Goal: Complete application form

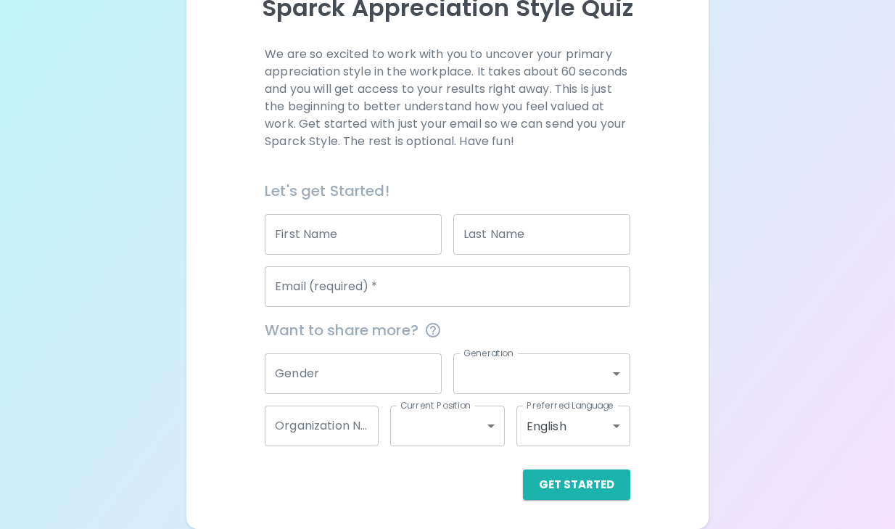
scroll to position [179, 0]
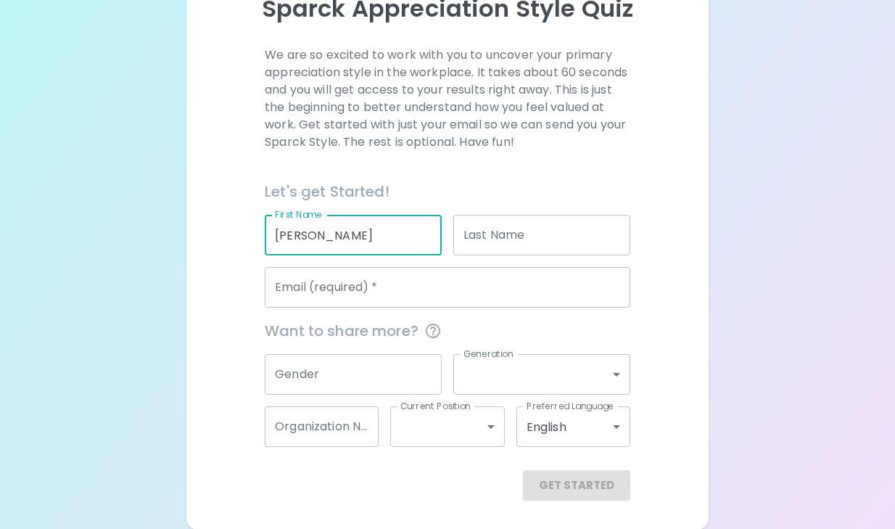
type input "[PERSON_NAME]"
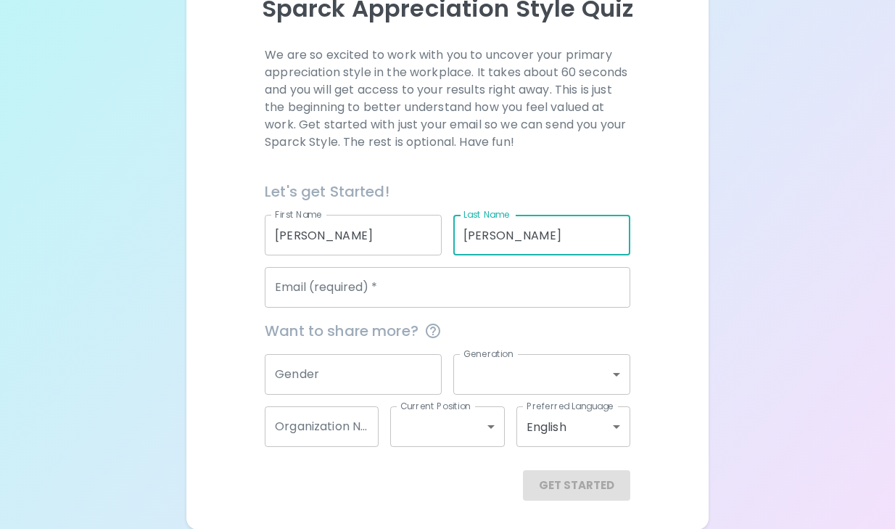
type input "[PERSON_NAME]"
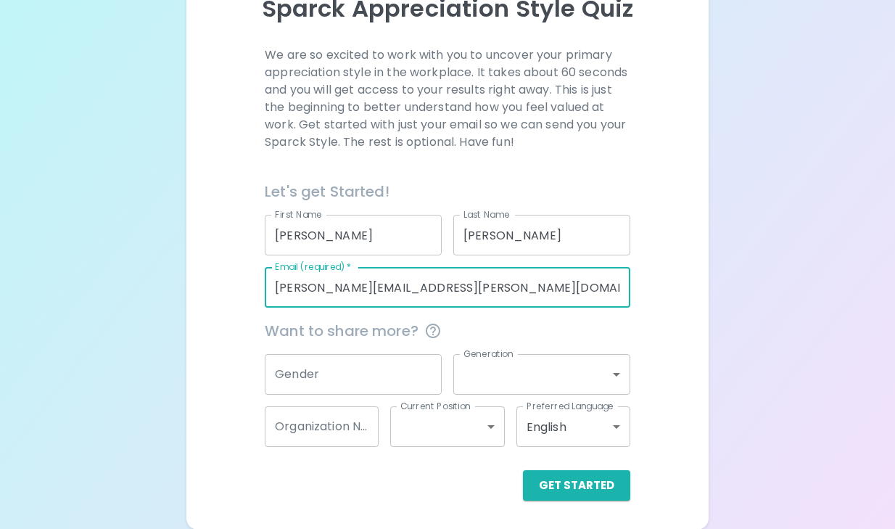
type input "[PERSON_NAME][EMAIL_ADDRESS][PERSON_NAME][DOMAIN_NAME][US_STATE]"
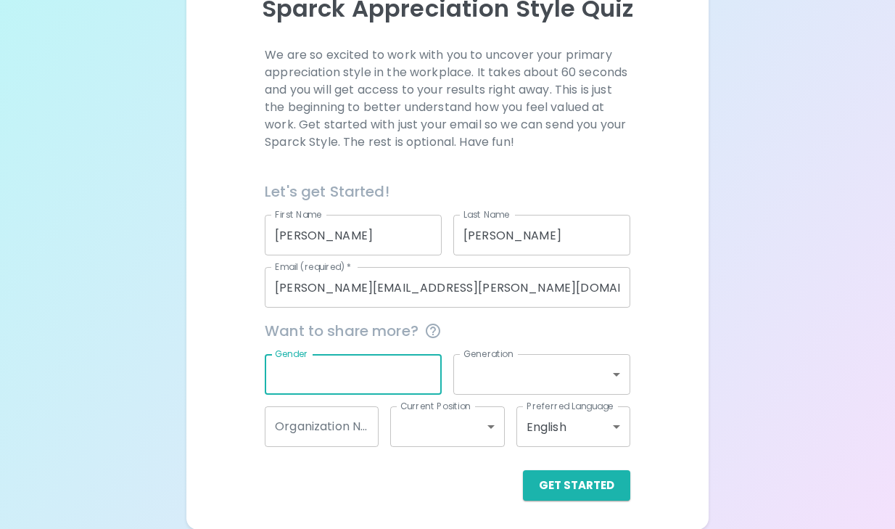
click at [335, 374] on input "Gender" at bounding box center [353, 374] width 177 height 41
type input "w"
type input "[DEMOGRAPHIC_DATA]"
click at [538, 378] on body "Sparck Appreciation Style Quiz We are so excited to work with you to uncover yo…" at bounding box center [447, 175] width 895 height 709
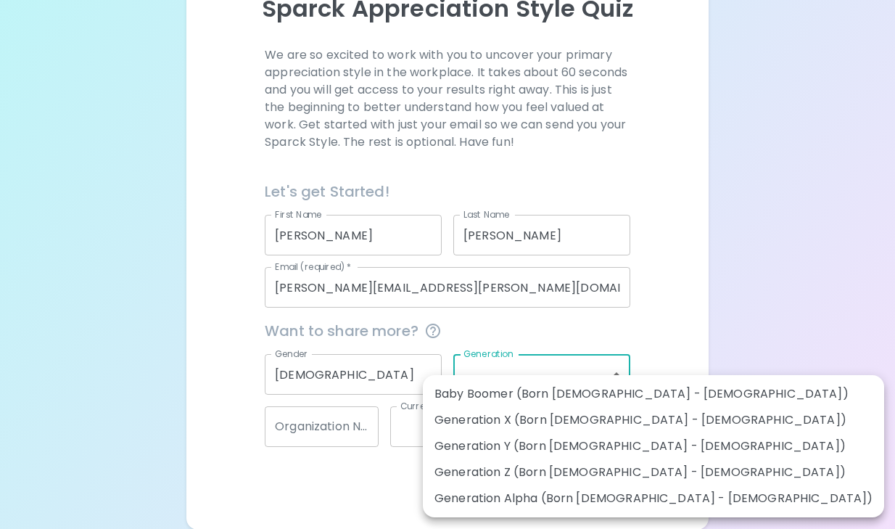
click at [695, 342] on div at bounding box center [447, 264] width 895 height 529
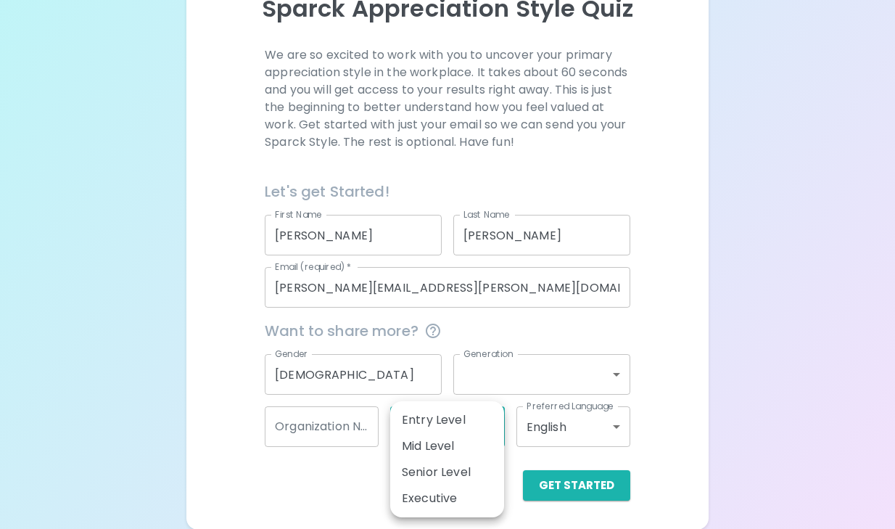
click at [443, 431] on body "Sparck Appreciation Style Quiz We are so excited to work with you to uncover yo…" at bounding box center [447, 175] width 895 height 709
click at [784, 458] on div at bounding box center [447, 264] width 895 height 529
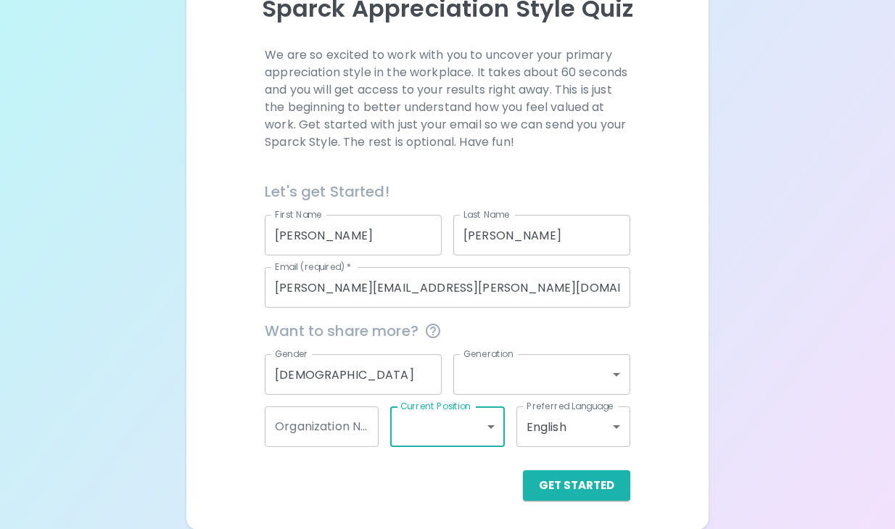
click at [379, 379] on input "[DEMOGRAPHIC_DATA]" at bounding box center [353, 374] width 177 height 41
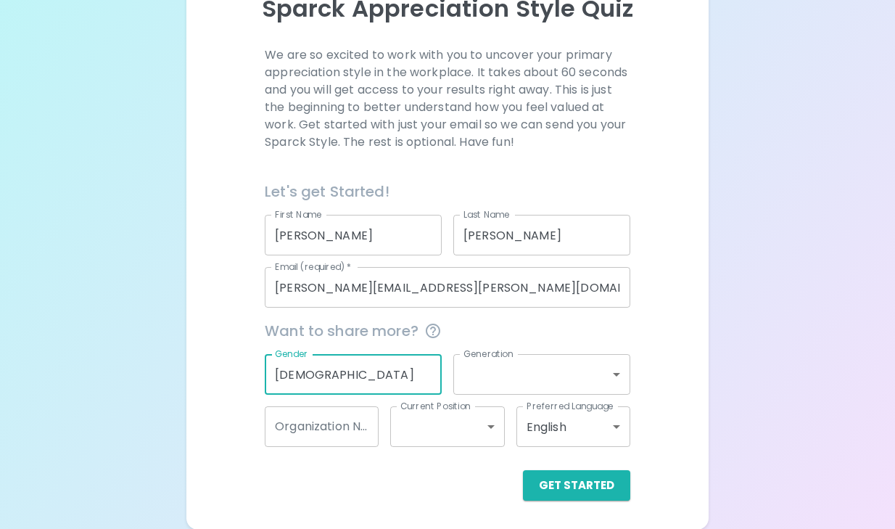
click at [379, 379] on input "[DEMOGRAPHIC_DATA]" at bounding box center [353, 374] width 177 height 41
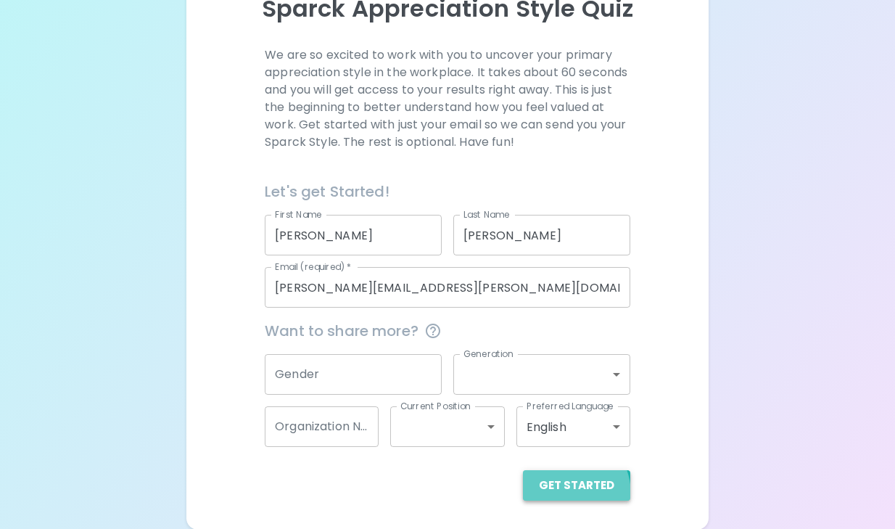
click at [559, 494] on button "Get Started" at bounding box center [576, 485] width 107 height 30
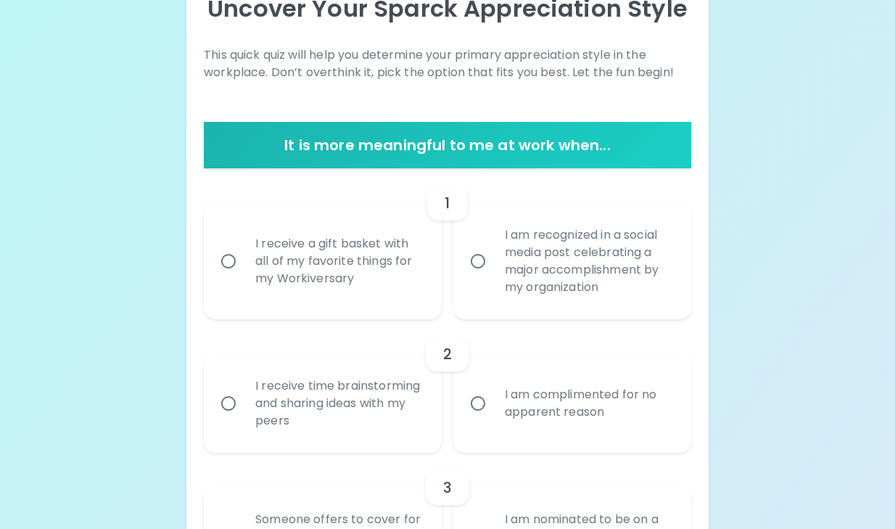
click at [385, 296] on div "I receive a gift basket with all of my favorite things for my Workiversary" at bounding box center [339, 261] width 190 height 87
click at [244, 276] on input "I receive a gift basket with all of my favorite things for my Workiversary" at bounding box center [228, 261] width 30 height 30
radio input "true"
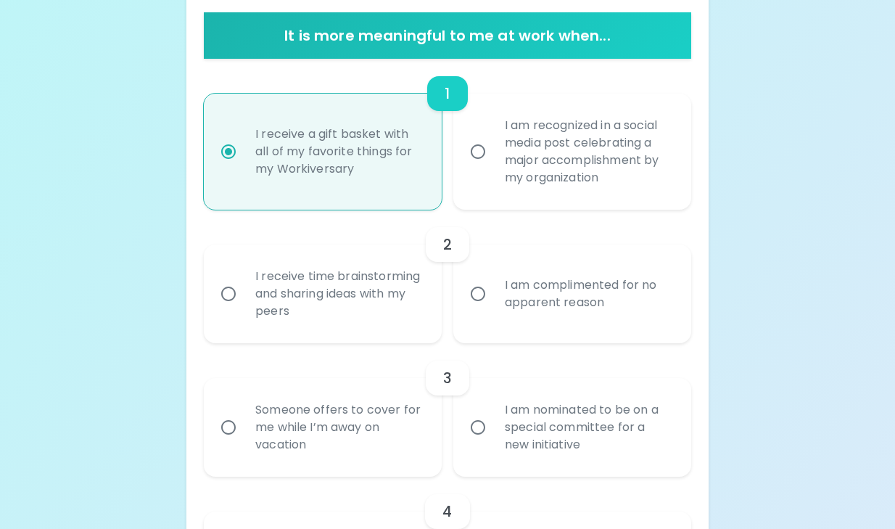
scroll to position [295, 0]
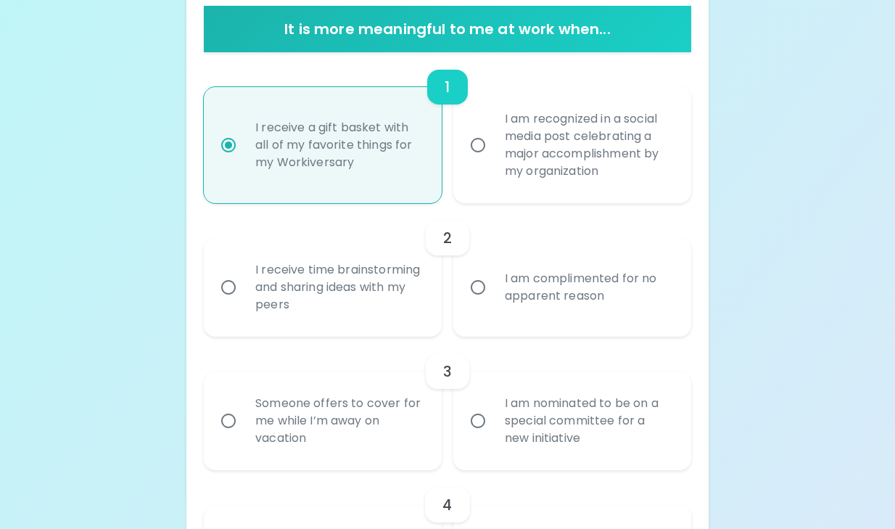
click at [385, 296] on div "I receive time brainstorming and sharing ideas with my peers" at bounding box center [339, 287] width 190 height 87
click at [244, 296] on input "I receive time brainstorming and sharing ideas with my peers" at bounding box center [228, 287] width 30 height 30
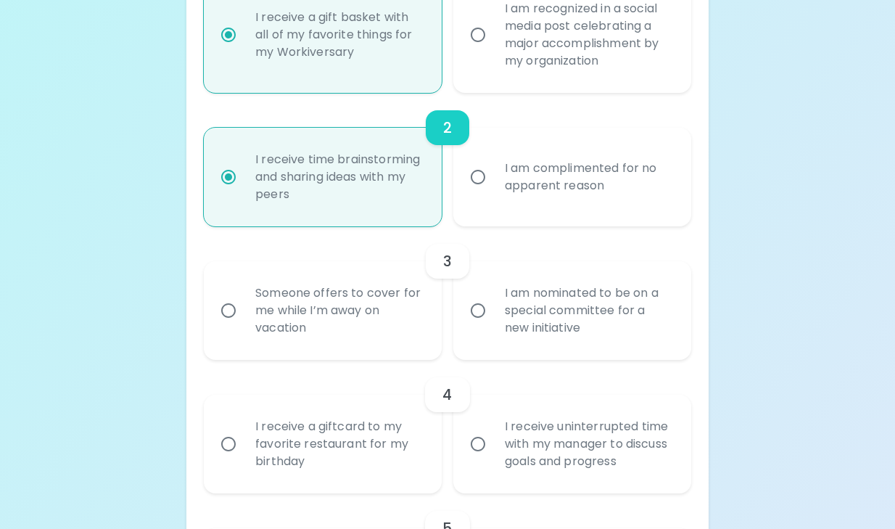
scroll to position [411, 0]
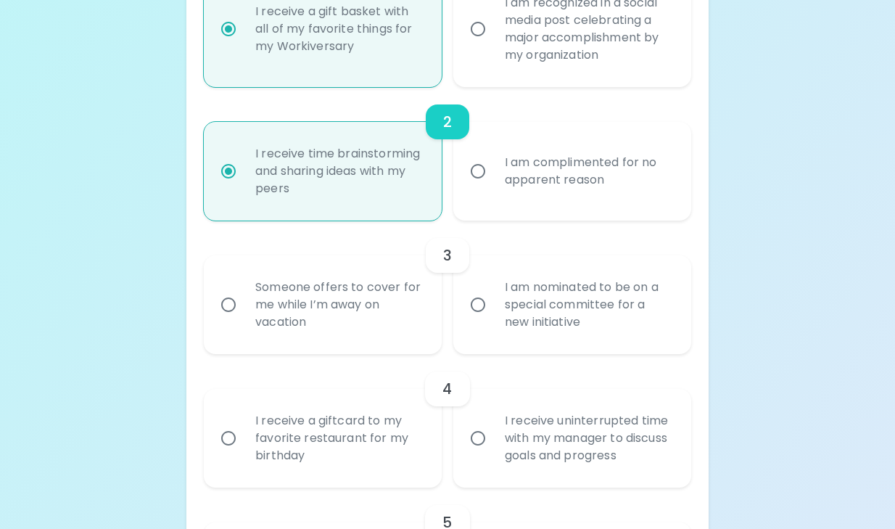
click at [564, 284] on div "I am nominated to be on a special committee for a new initiative" at bounding box center [588, 304] width 190 height 87
click at [493, 290] on input "I am nominated to be on a special committee for a new initiative" at bounding box center [478, 305] width 30 height 30
radio input "true"
radio input "false"
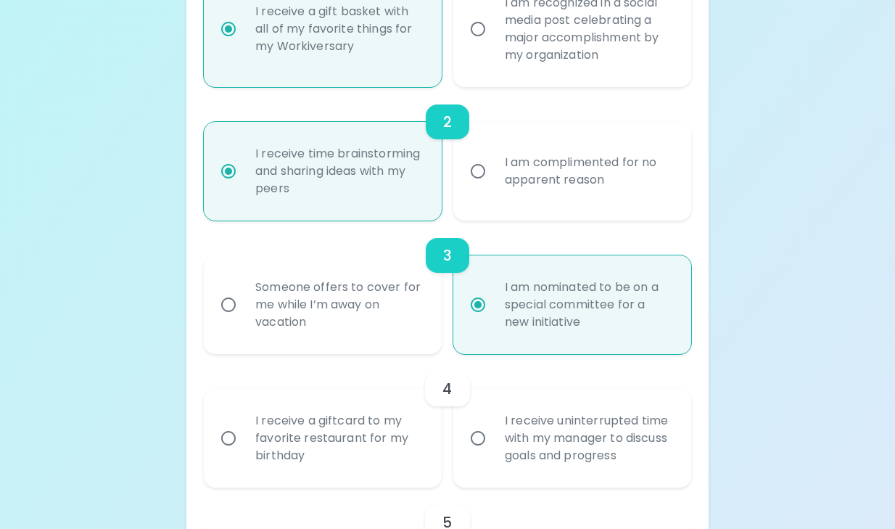
scroll to position [528, 0]
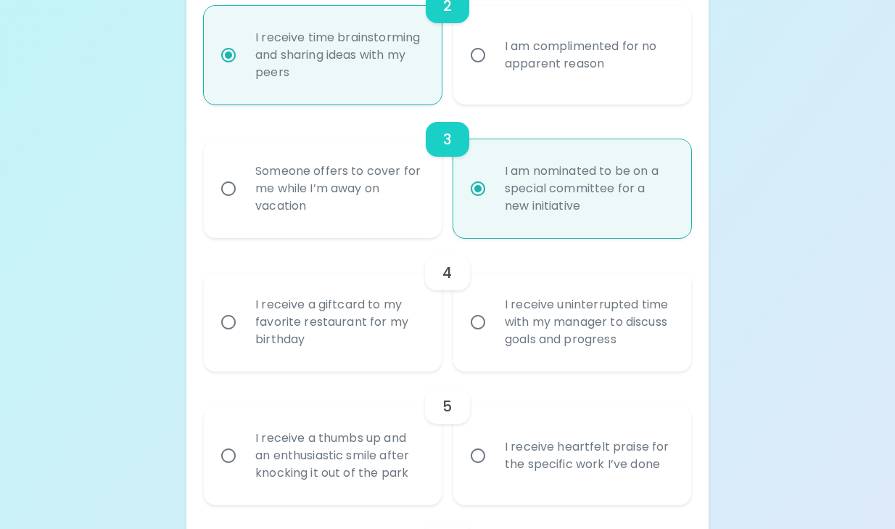
click at [383, 334] on div "I receive a giftcard to my favorite restaurant for my birthday" at bounding box center [339, 322] width 190 height 87
click at [244, 334] on input "I receive a giftcard to my favorite restaurant for my birthday" at bounding box center [228, 322] width 30 height 30
radio input "false"
radio input "true"
radio input "false"
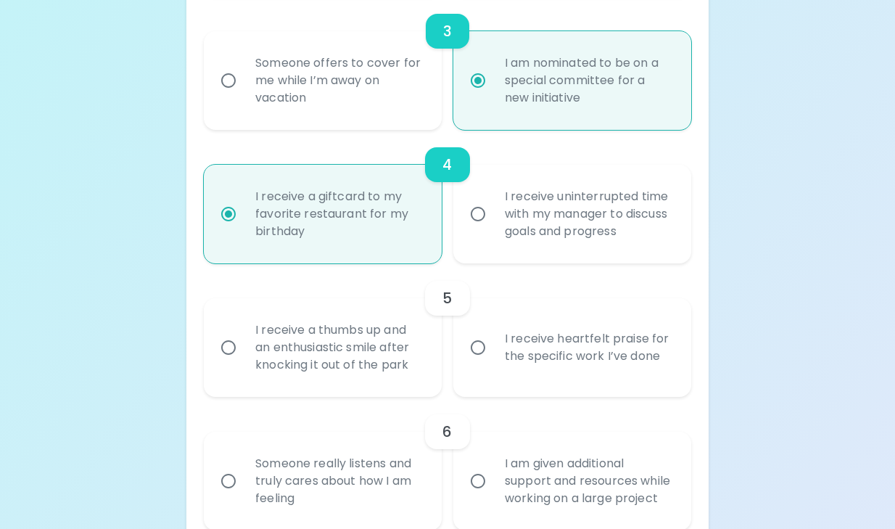
scroll to position [644, 0]
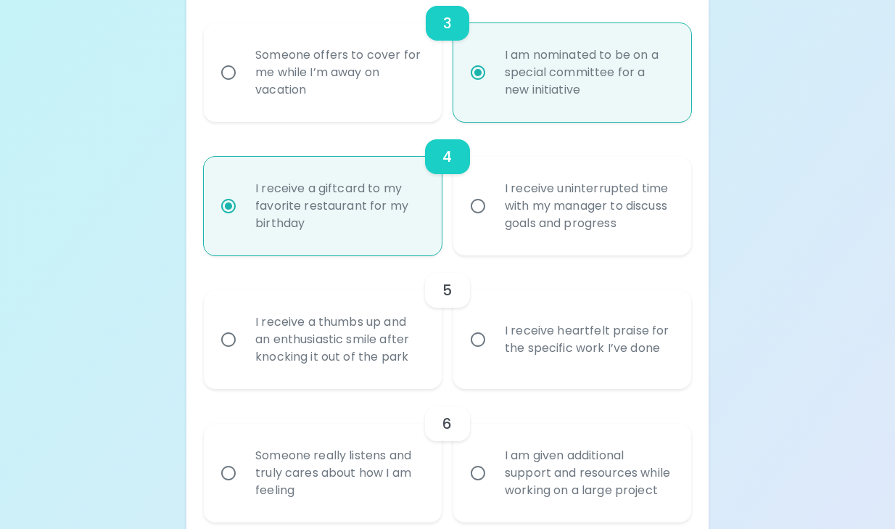
click at [372, 358] on div "I receive a thumbs up and an enthusiastic smile after knocking it out of the pa…" at bounding box center [339, 339] width 190 height 87
click at [244, 355] on input "I receive a thumbs up and an enthusiastic smile after knocking it out of the pa…" at bounding box center [228, 339] width 30 height 30
radio input "false"
radio input "true"
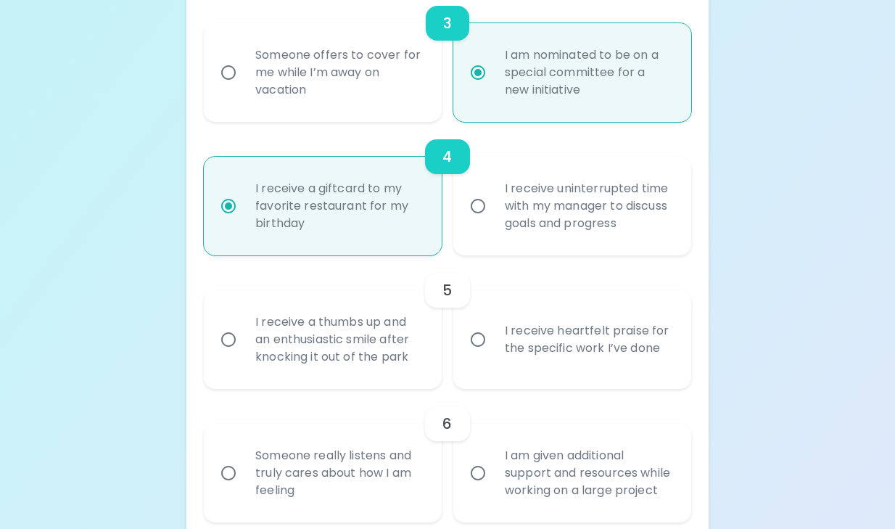
radio input "false"
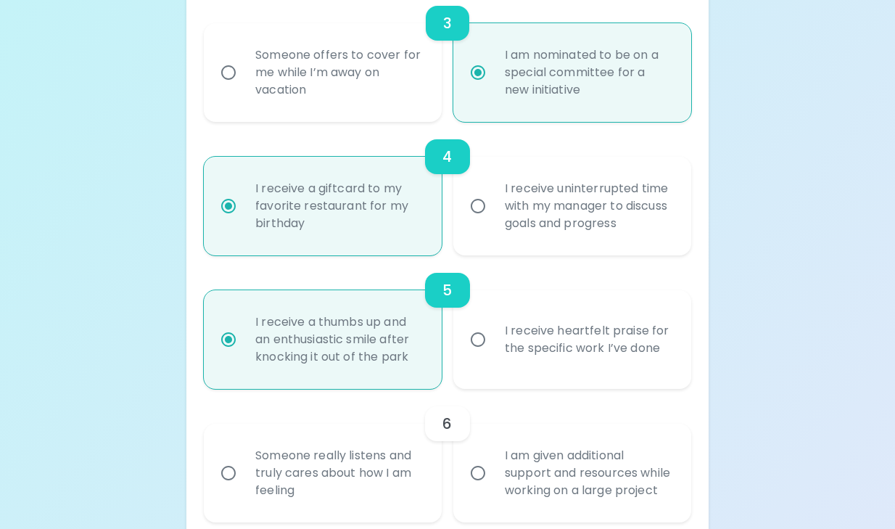
scroll to position [760, 0]
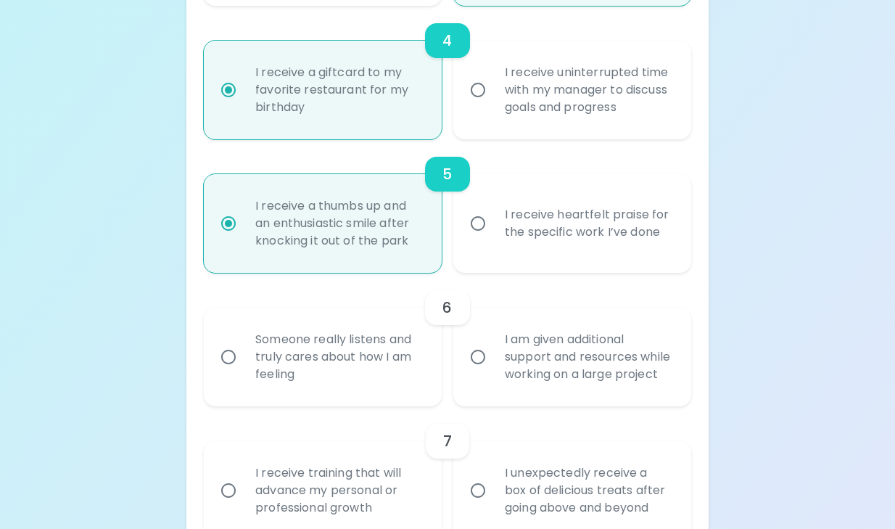
click at [373, 373] on div "Someone really listens and truly cares about how I am feeling" at bounding box center [339, 356] width 190 height 87
click at [244, 372] on input "Someone really listens and truly cares about how I am feeling" at bounding box center [228, 357] width 30 height 30
radio input "false"
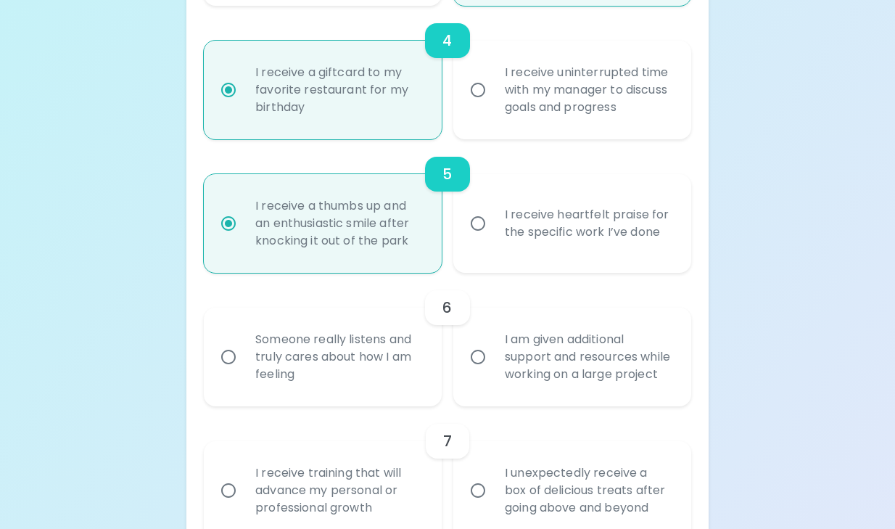
radio input "true"
radio input "false"
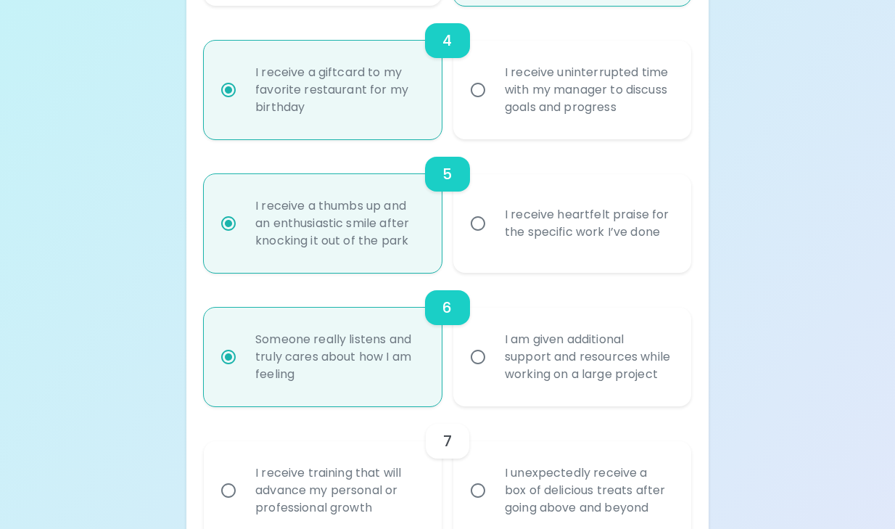
scroll to position [876, 0]
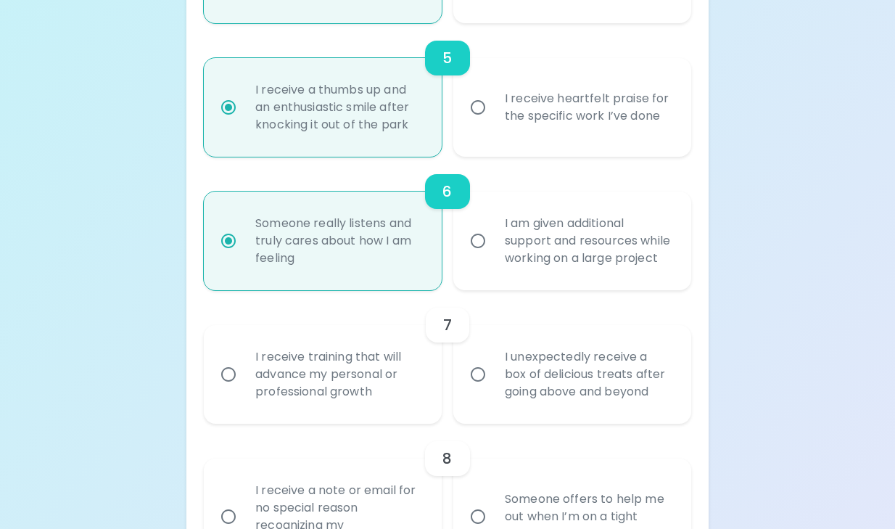
click at [529, 412] on div "I unexpectedly receive a box of delicious treats after going above and beyond" at bounding box center [588, 374] width 190 height 87
click at [493, 390] on input "I unexpectedly receive a box of delicious treats after going above and beyond" at bounding box center [478, 374] width 30 height 30
radio input "false"
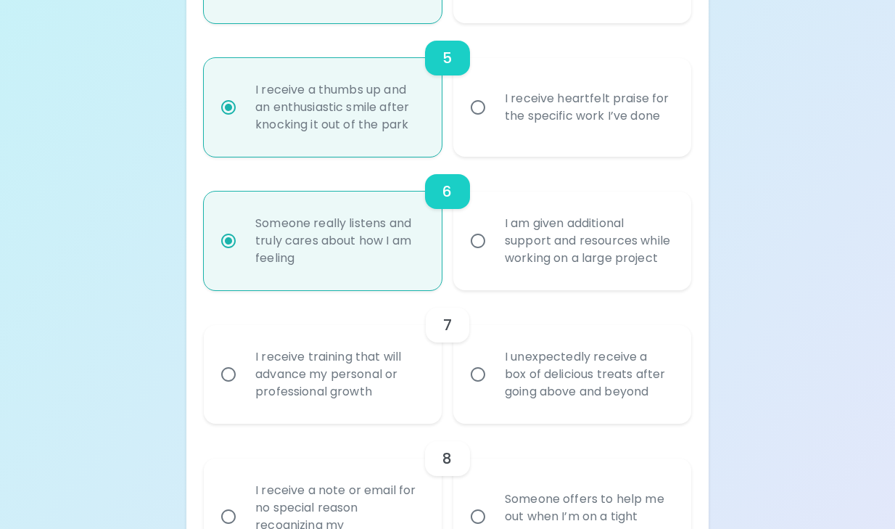
radio input "false"
radio input "true"
radio input "false"
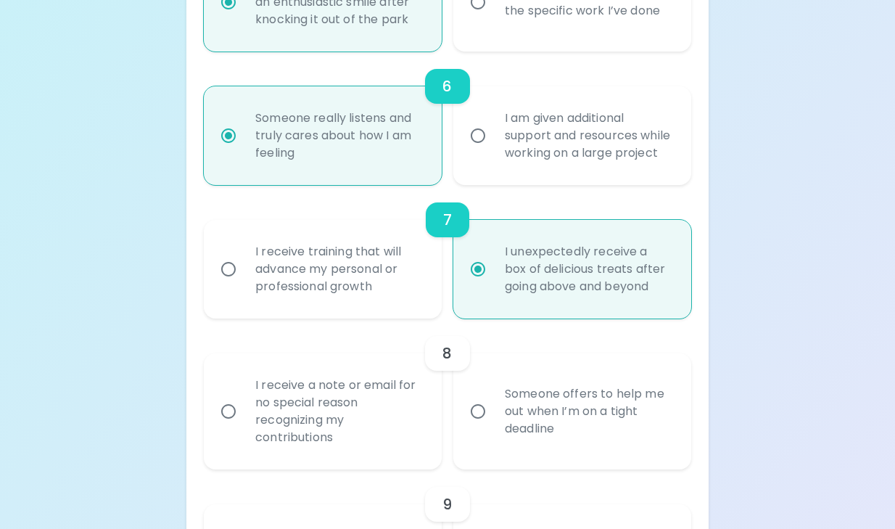
scroll to position [992, 0]
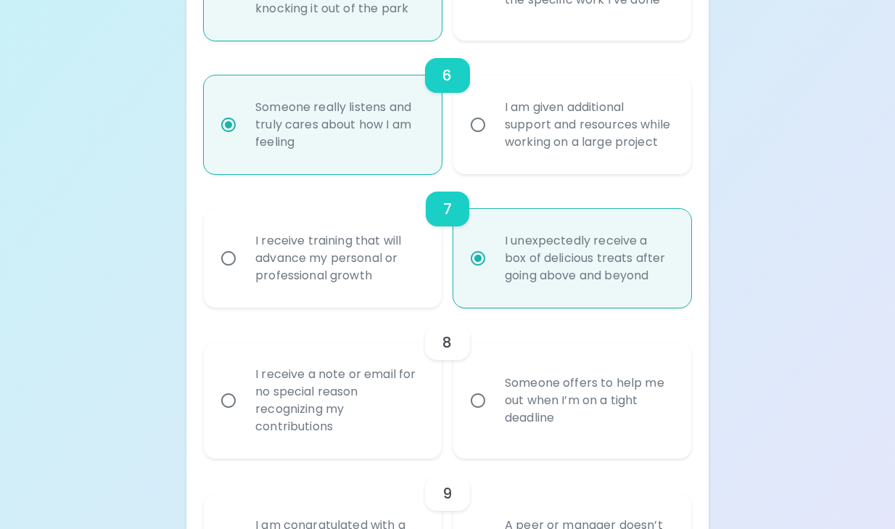
click at [521, 401] on div "Someone offers to help me out when I’m on a tight deadline" at bounding box center [588, 400] width 190 height 87
click at [493, 401] on input "Someone offers to help me out when I’m on a tight deadline" at bounding box center [478, 400] width 30 height 30
radio input "false"
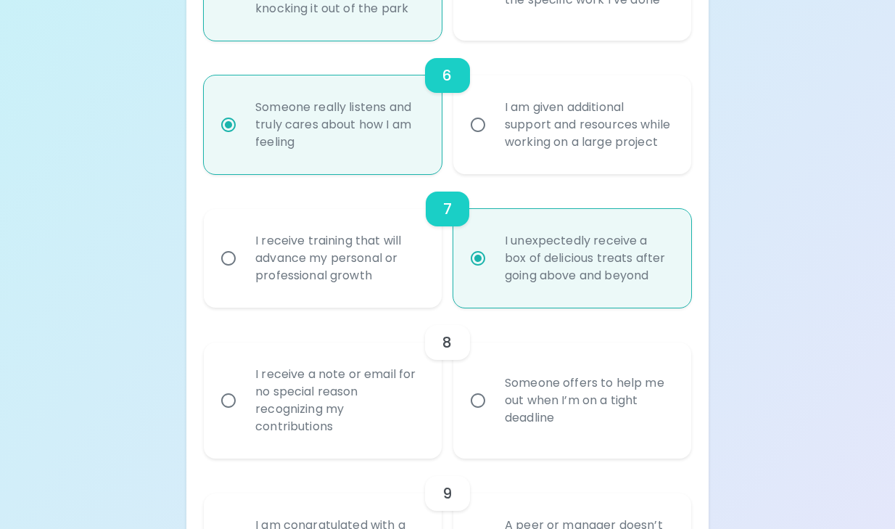
radio input "false"
radio input "true"
radio input "false"
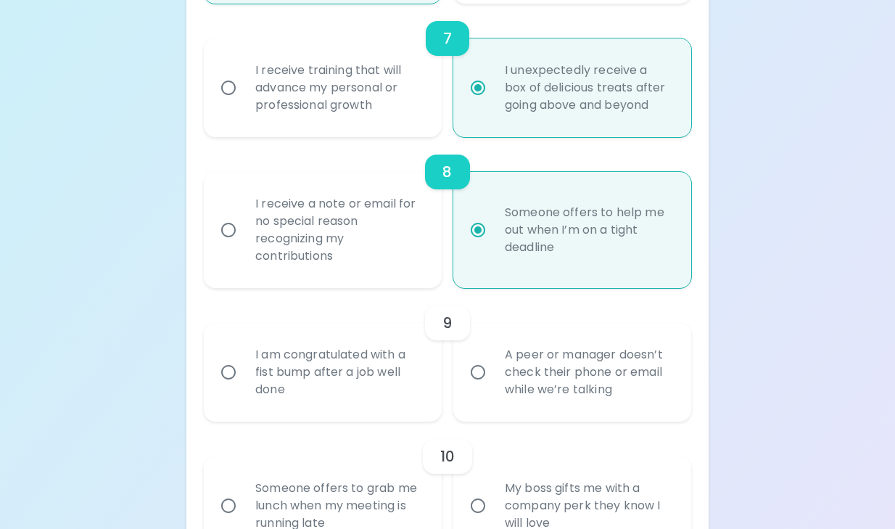
scroll to position [1167, 0]
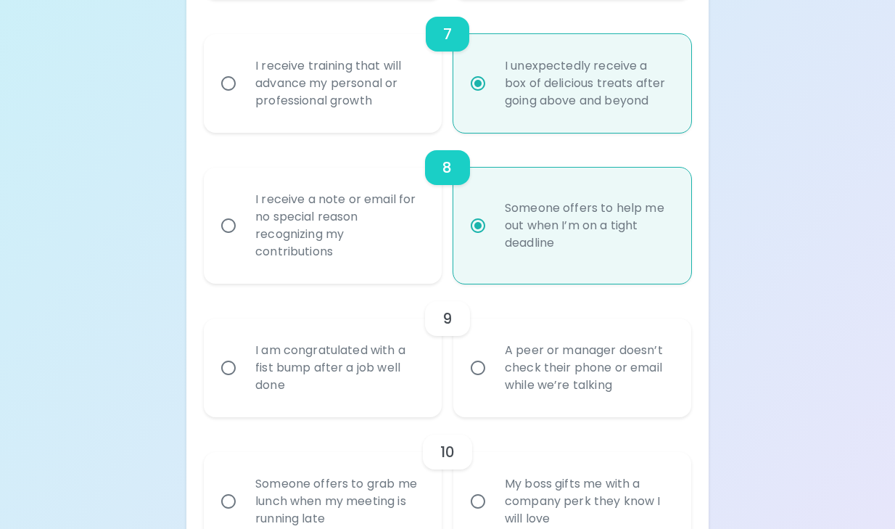
click at [522, 382] on div "A peer or manager doesn’t check their phone or email while we’re talking" at bounding box center [588, 367] width 190 height 87
click at [493, 382] on input "A peer or manager doesn’t check their phone or email while we’re talking" at bounding box center [478, 368] width 30 height 30
radio input "false"
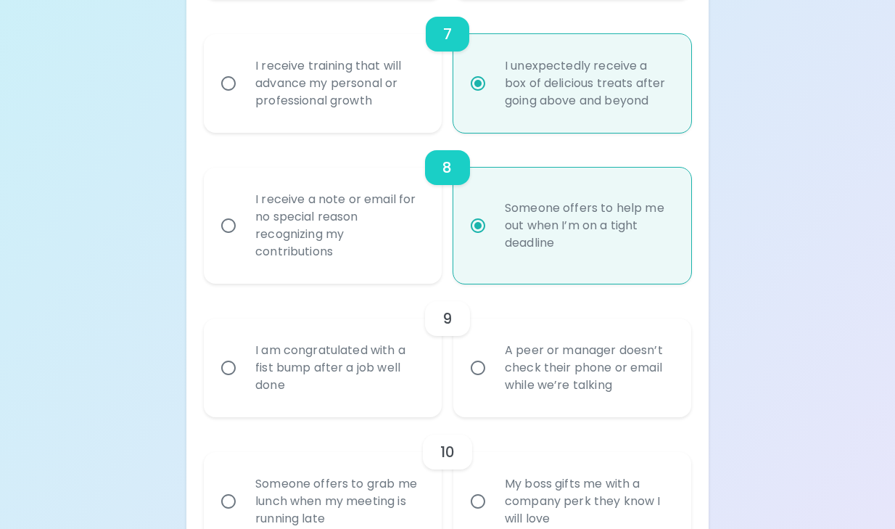
radio input "false"
radio input "true"
radio input "false"
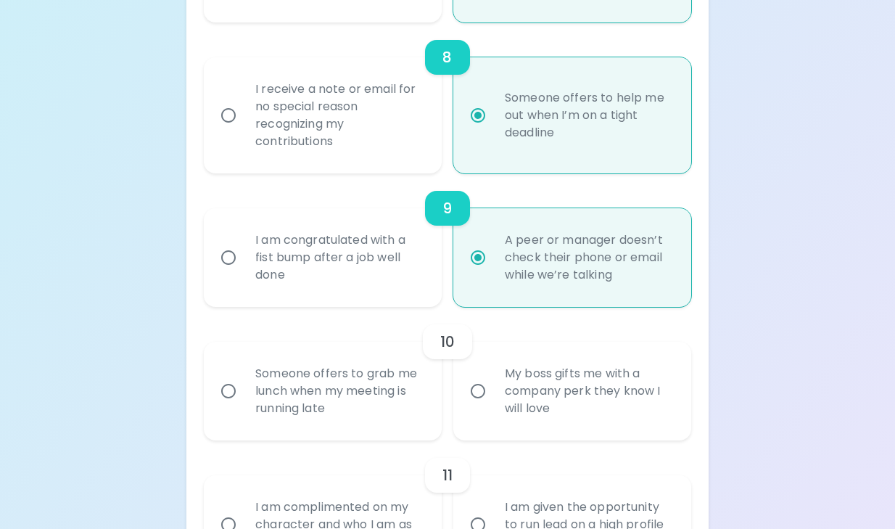
scroll to position [1283, 0]
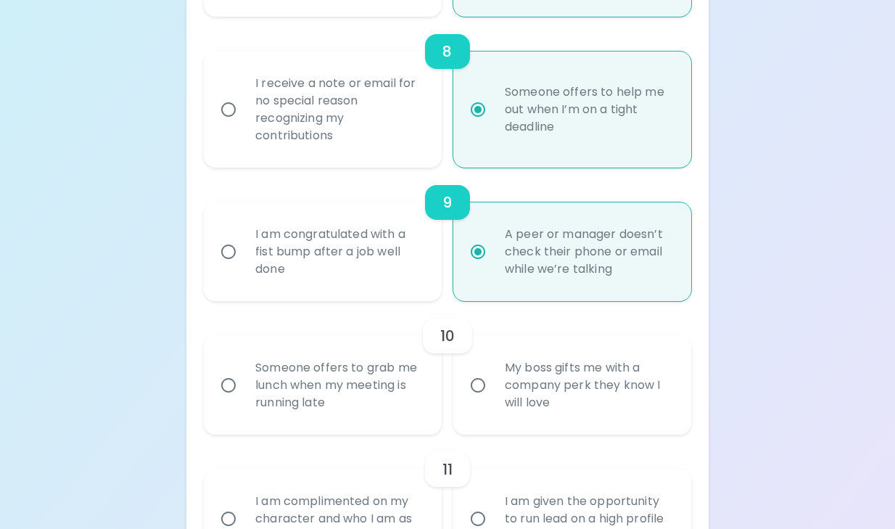
click at [528, 429] on div "My boss gifts me with a company perk they know I will love" at bounding box center [588, 385] width 190 height 87
click at [493, 401] on input "My boss gifts me with a company perk they know I will love" at bounding box center [478, 385] width 30 height 30
radio input "false"
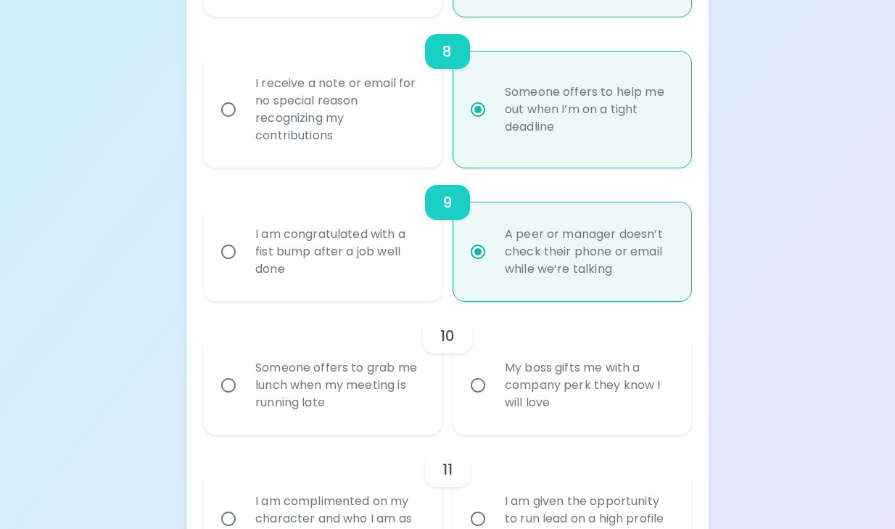
radio input "false"
radio input "true"
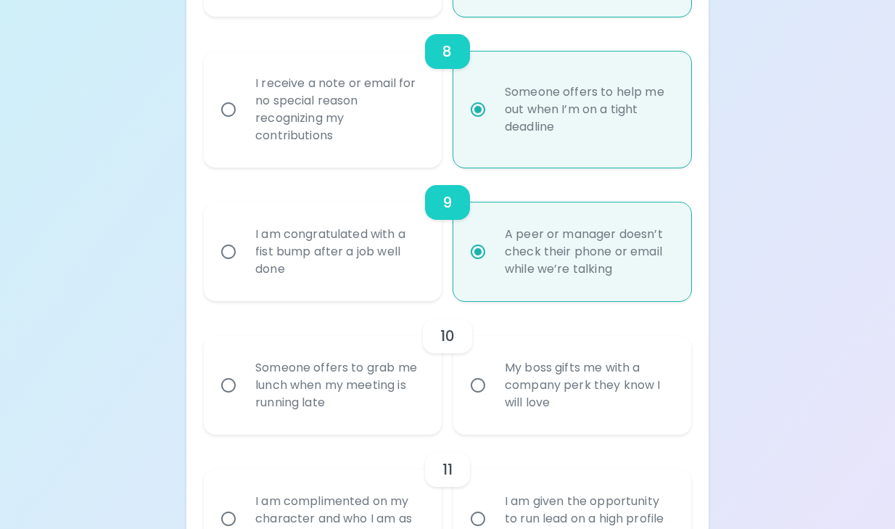
radio input "false"
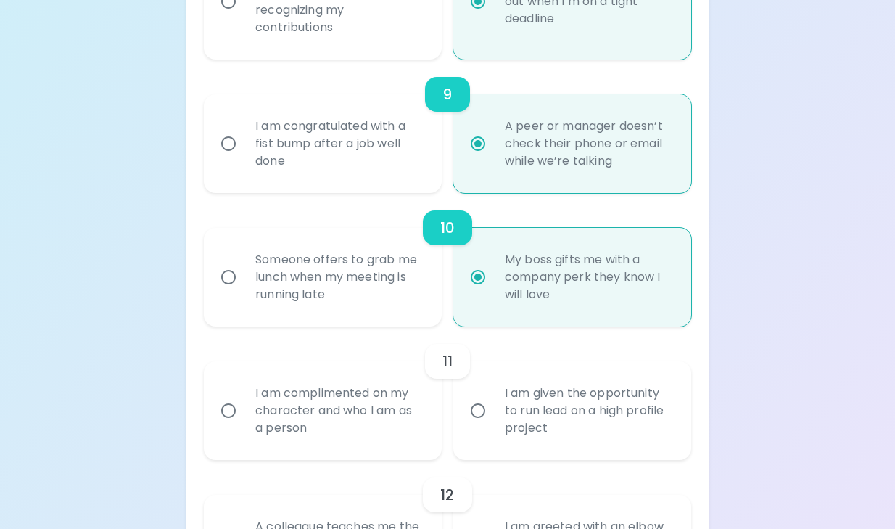
scroll to position [1399, 0]
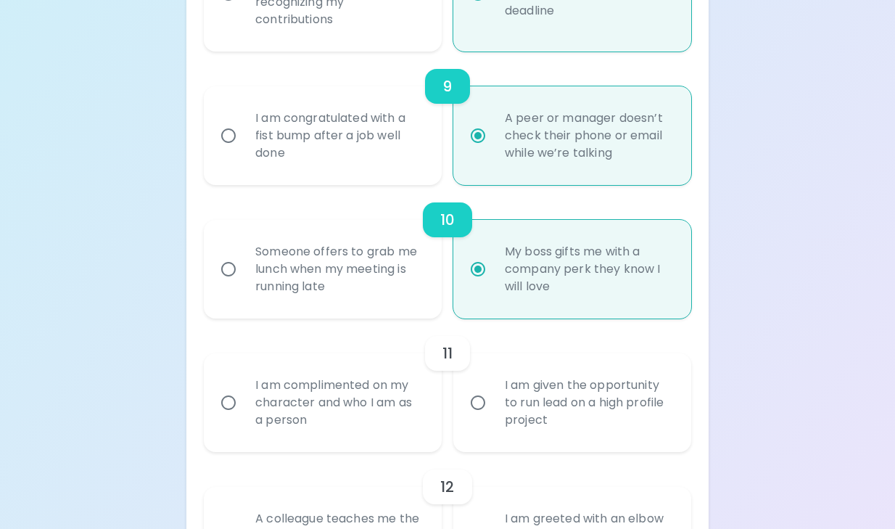
click at [369, 313] on div "Someone offers to grab me lunch when my meeting is running late" at bounding box center [339, 269] width 190 height 87
click at [244, 284] on input "Someone offers to grab me lunch when my meeting is running late" at bounding box center [228, 269] width 30 height 30
radio input "false"
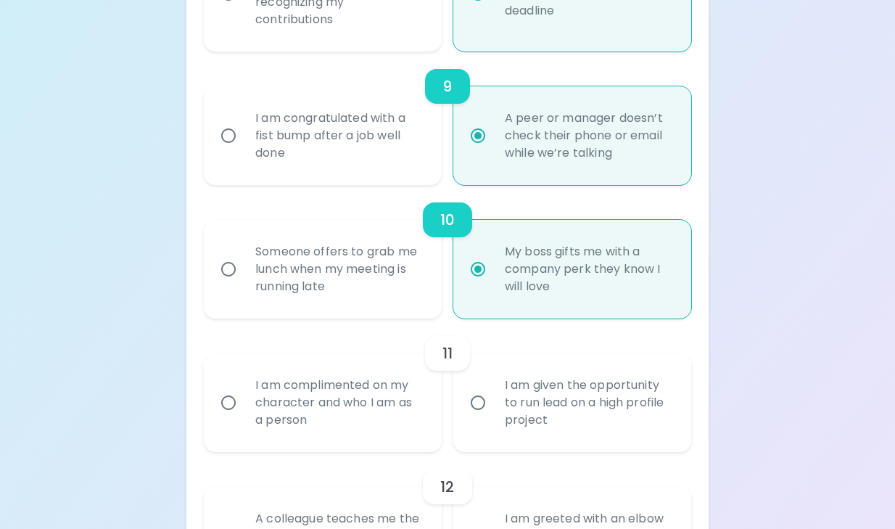
radio input "false"
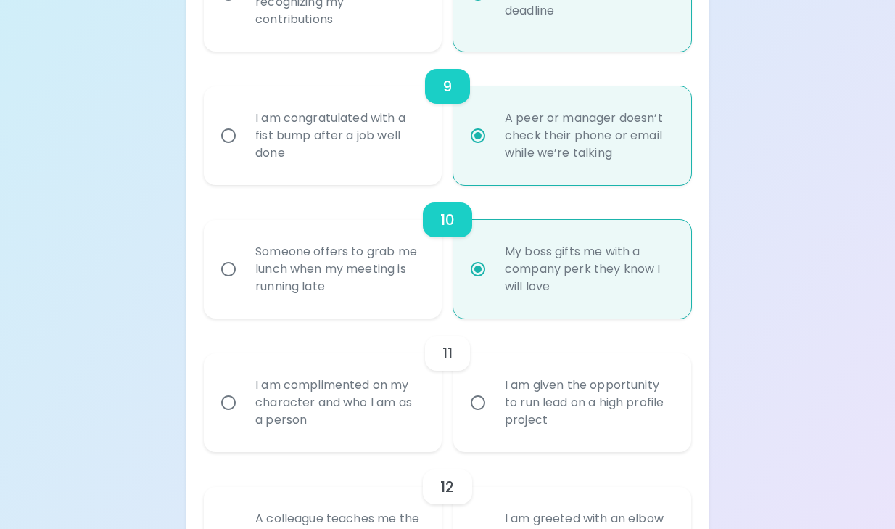
radio input "false"
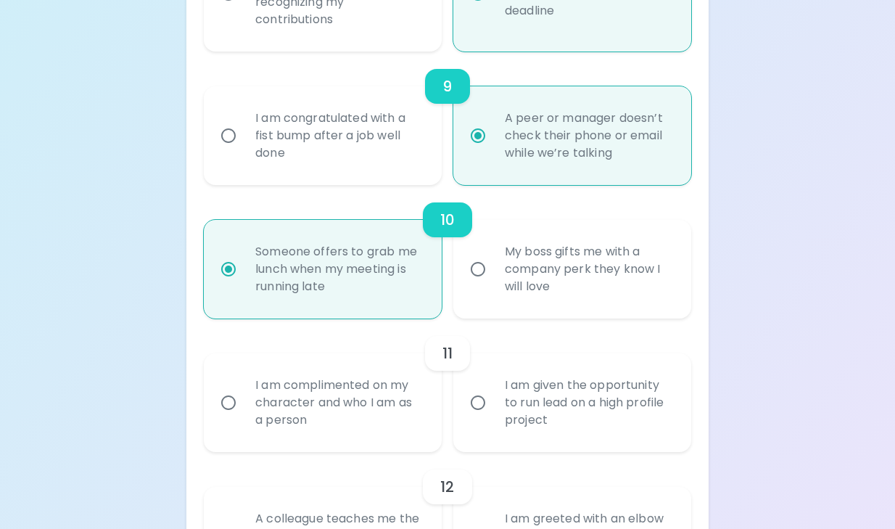
click at [521, 237] on div "10" at bounding box center [448, 219] width 488 height 35
click at [520, 275] on div "My boss gifts me with a company perk they know I will love" at bounding box center [588, 269] width 190 height 87
click at [493, 275] on input "My boss gifts me with a company perk they know I will love" at bounding box center [478, 269] width 30 height 30
radio input "false"
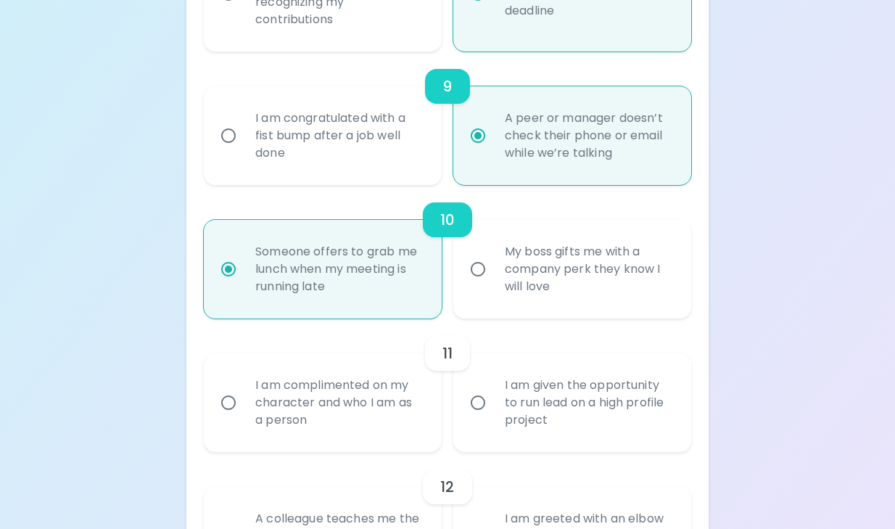
radio input "false"
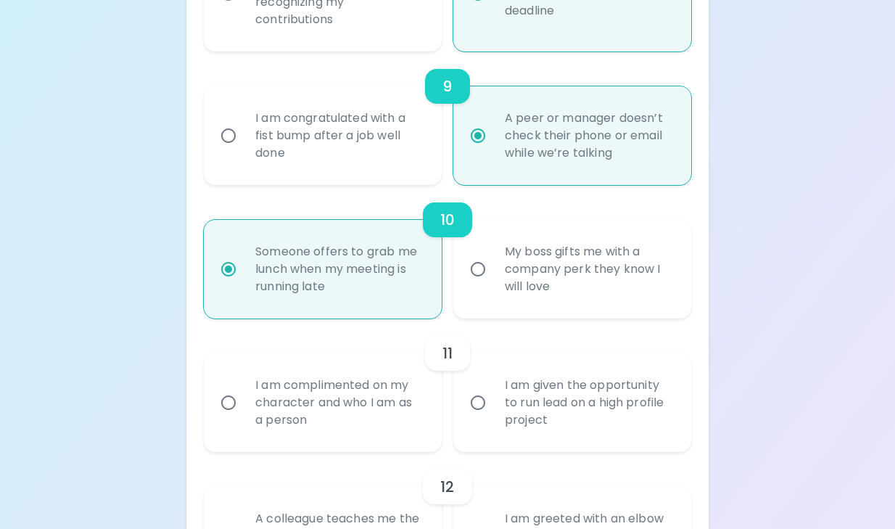
radio input "false"
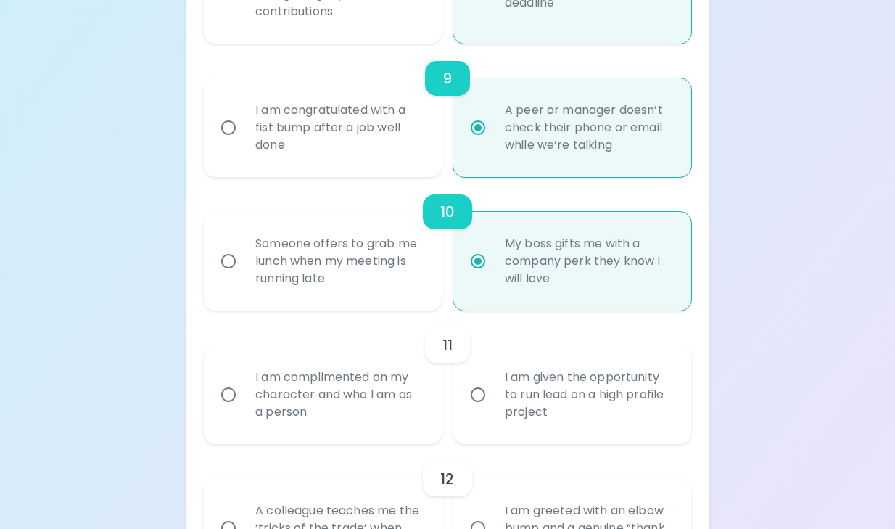
scroll to position [1411, 0]
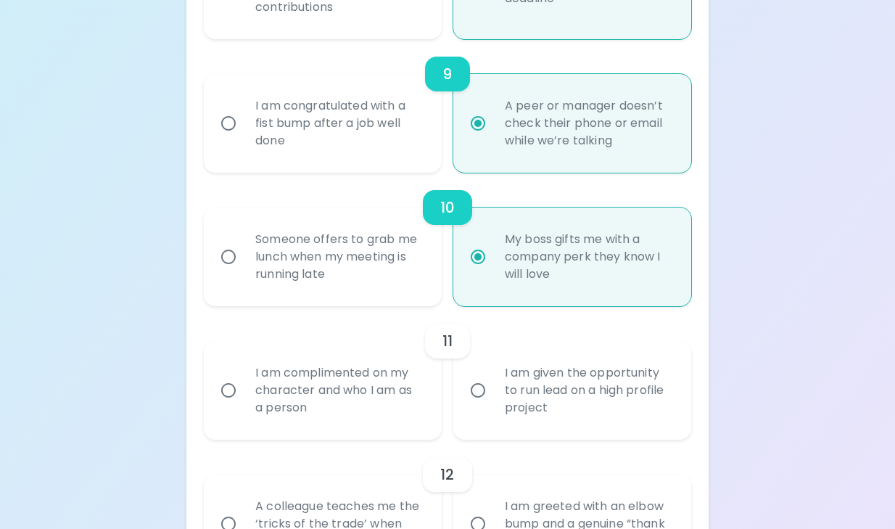
click at [402, 388] on div "I am complimented on my character and who I am as a person" at bounding box center [339, 390] width 190 height 87
click at [244, 388] on input "I am complimented on my character and who I am as a person" at bounding box center [228, 390] width 30 height 30
radio input "false"
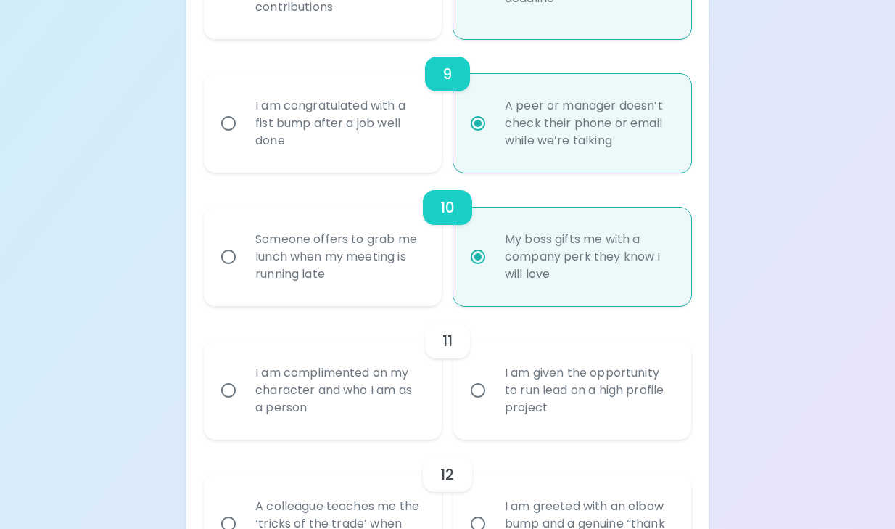
radio input "false"
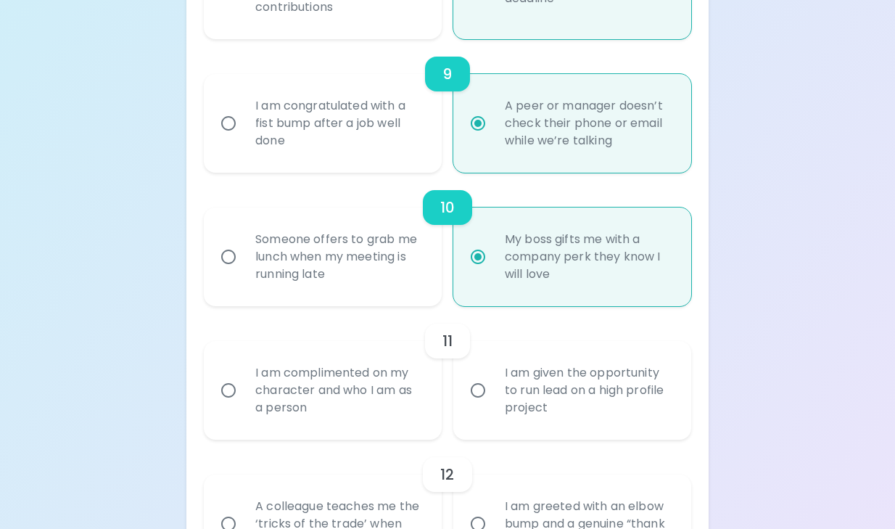
radio input "true"
radio input "false"
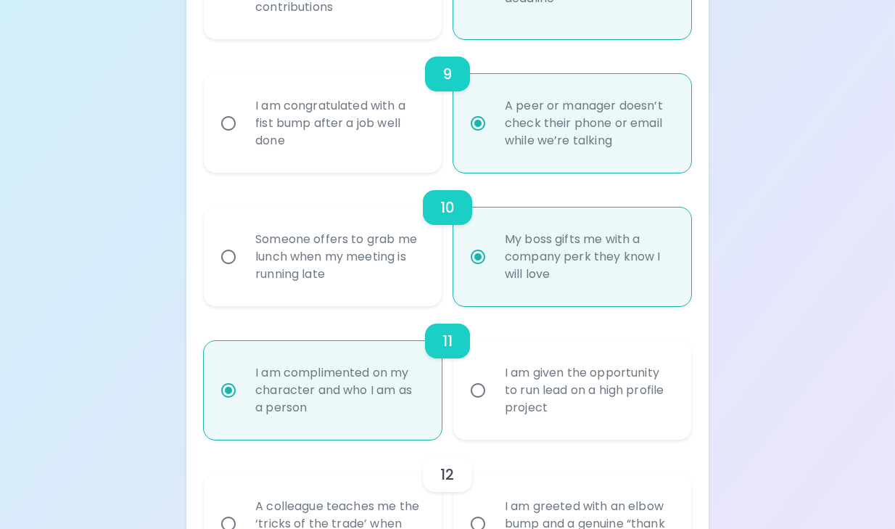
scroll to position [1527, 0]
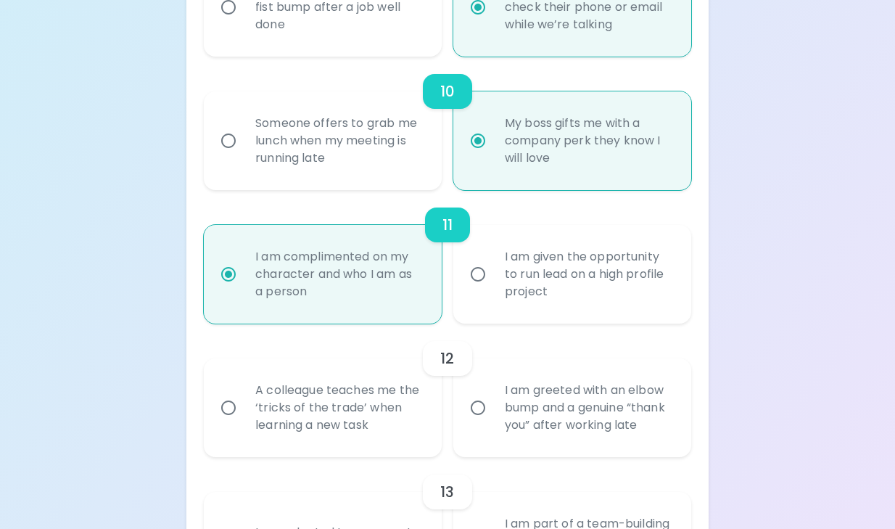
click at [377, 421] on div "A colleague teaches me the ‘tricks of the trade’ when learning a new task" at bounding box center [339, 407] width 190 height 87
click at [244, 421] on input "A colleague teaches me the ‘tricks of the trade’ when learning a new task" at bounding box center [228, 408] width 30 height 30
radio input "false"
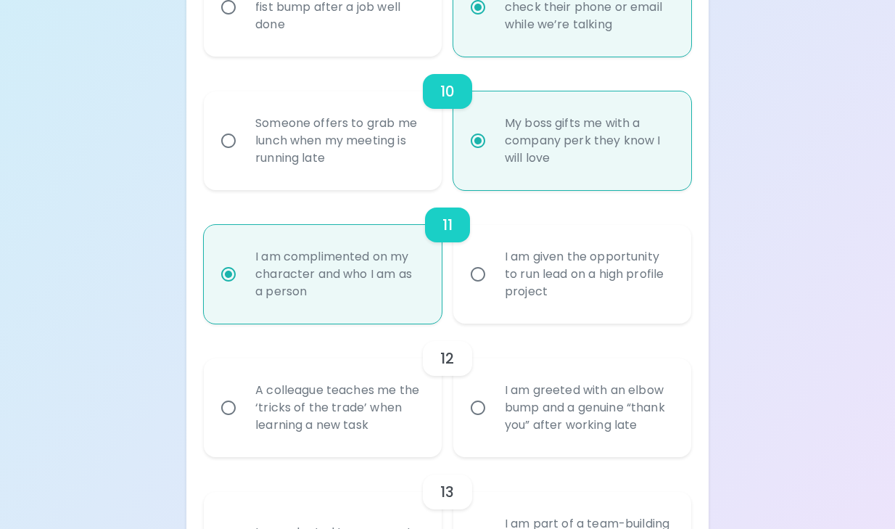
radio input "false"
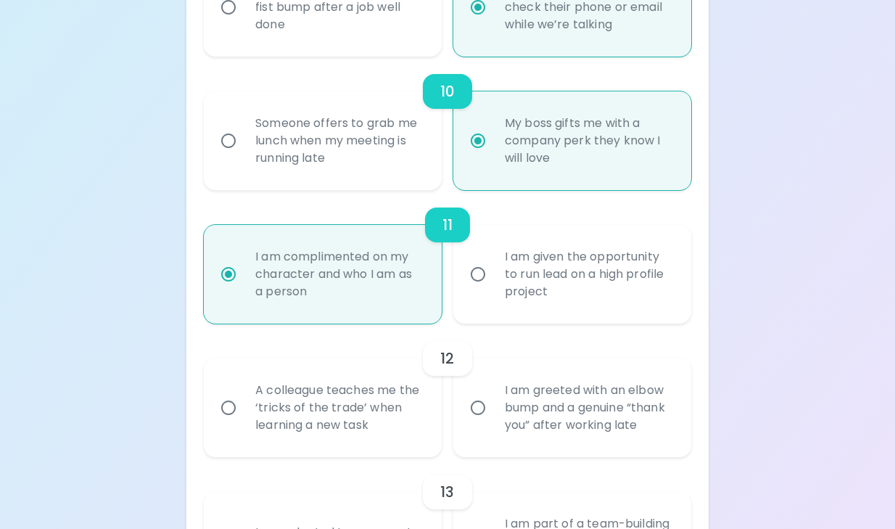
radio input "false"
radio input "true"
radio input "false"
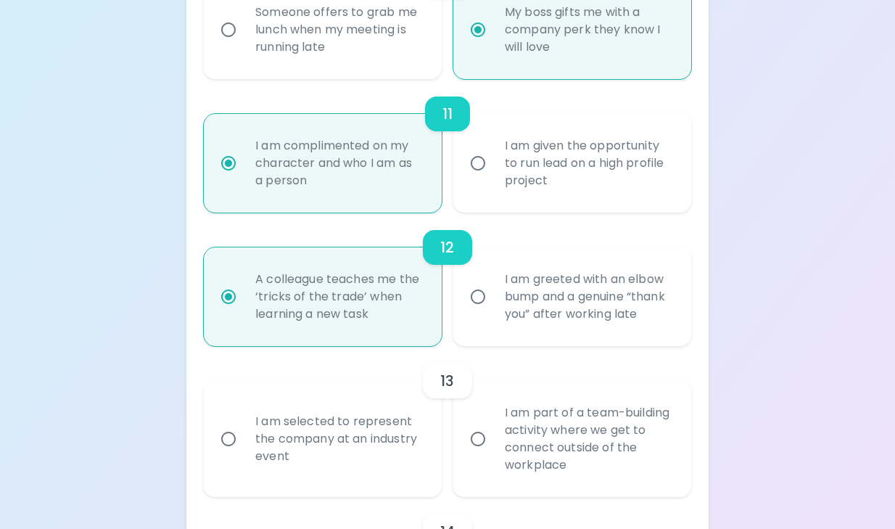
scroll to position [1643, 0]
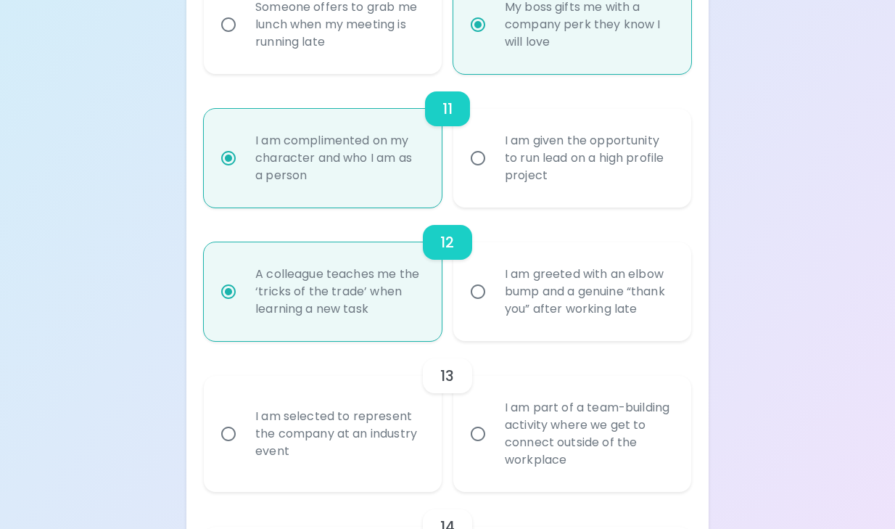
click at [531, 464] on div "I am part of a team-building activity where we get to connect outside of the wo…" at bounding box center [588, 434] width 190 height 104
click at [493, 449] on input "I am part of a team-building activity where we get to connect outside of the wo…" at bounding box center [478, 434] width 30 height 30
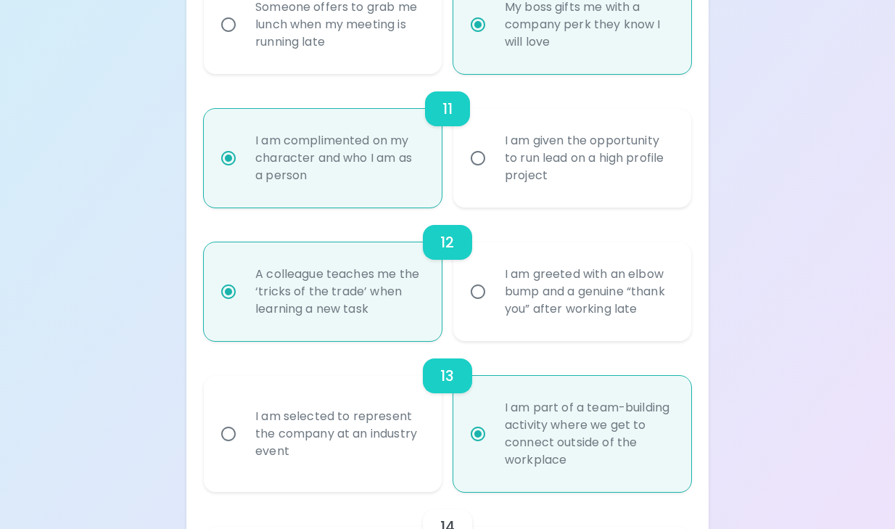
radio input "false"
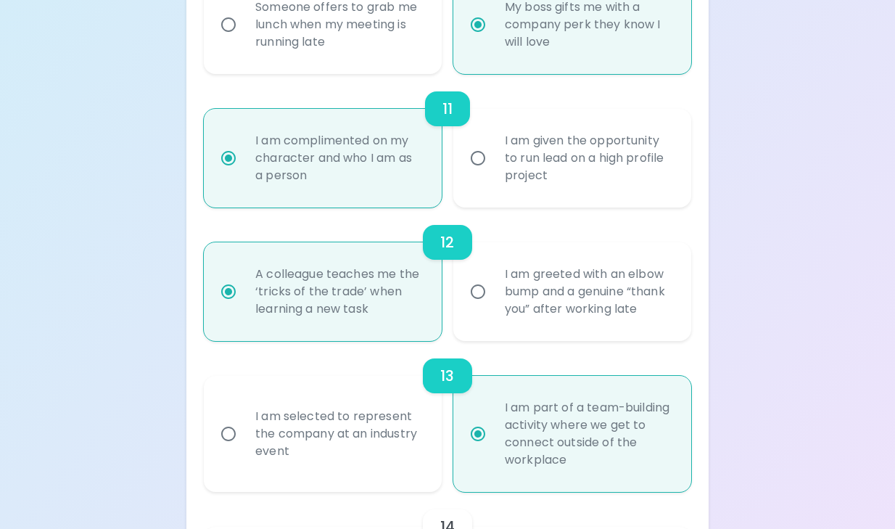
radio input "false"
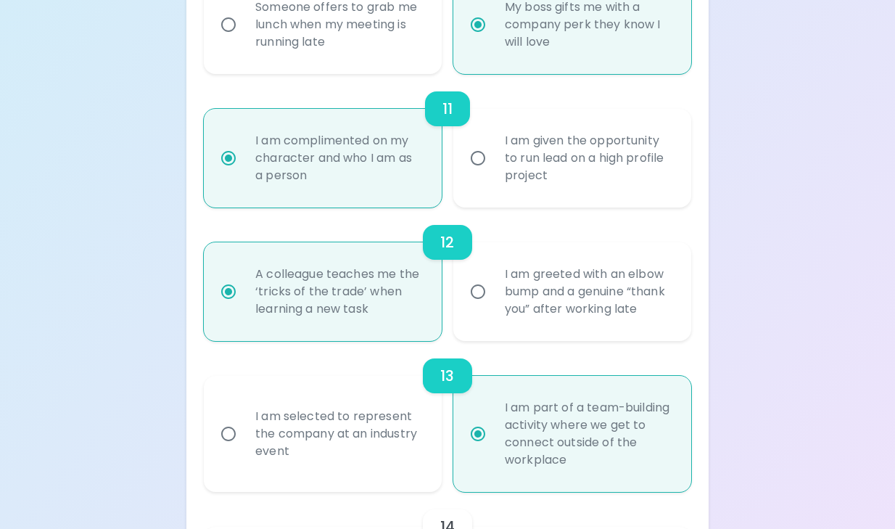
radio input "true"
radio input "false"
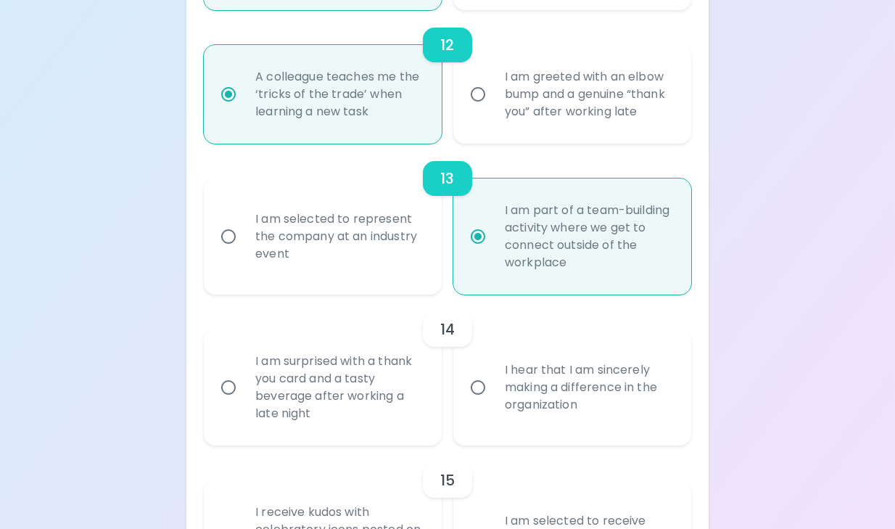
scroll to position [1844, 0]
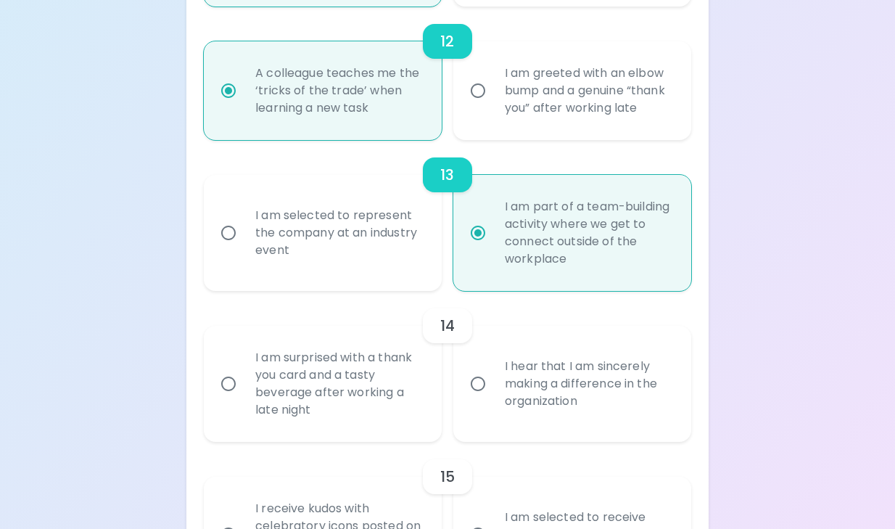
click at [380, 413] on div "I am surprised with a thank you card and a tasty beverage after working a late …" at bounding box center [339, 384] width 190 height 104
click at [244, 399] on input "I am surprised with a thank you card and a tasty beverage after working a late …" at bounding box center [228, 384] width 30 height 30
radio input "false"
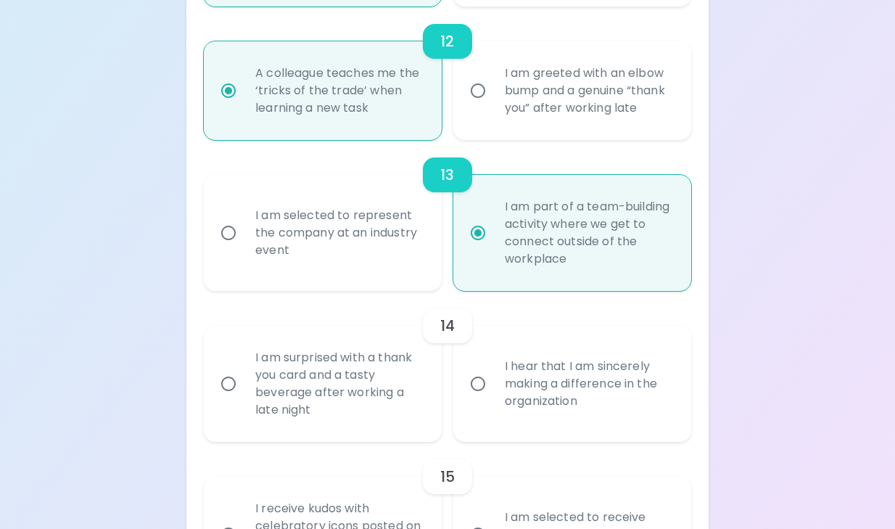
radio input "false"
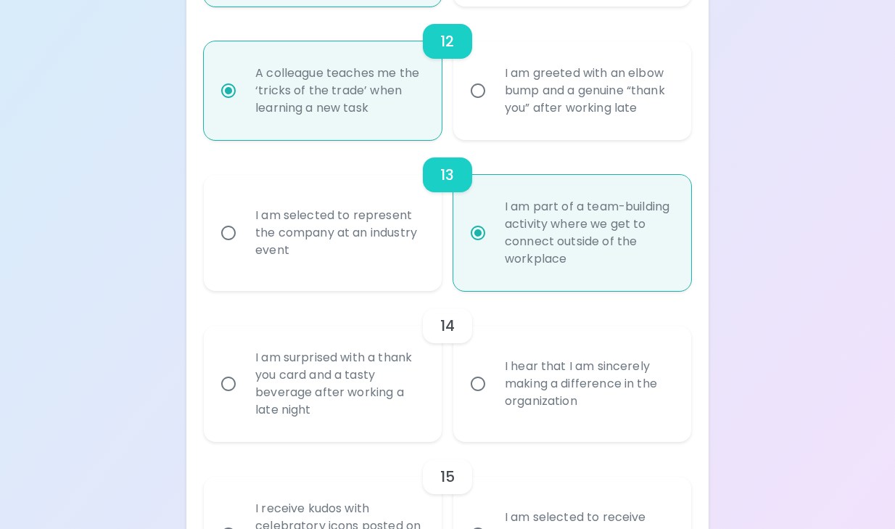
radio input "false"
radio input "true"
radio input "false"
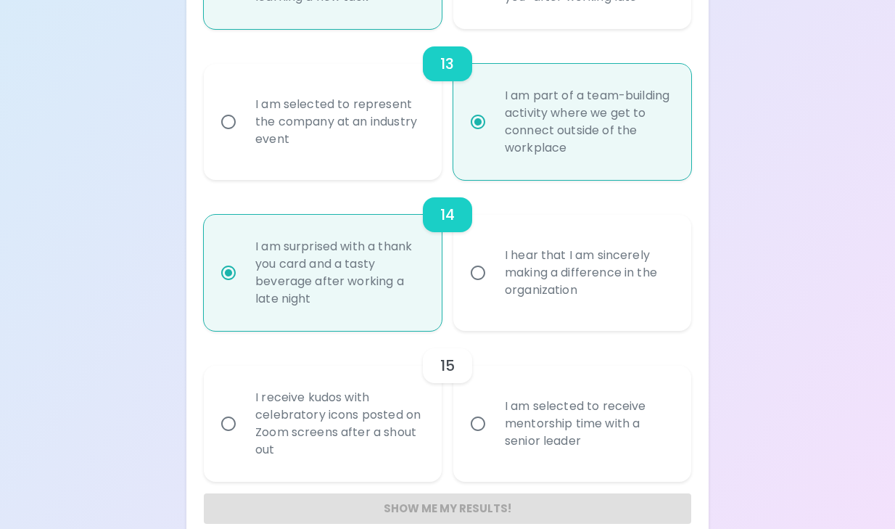
scroll to position [1961, 0]
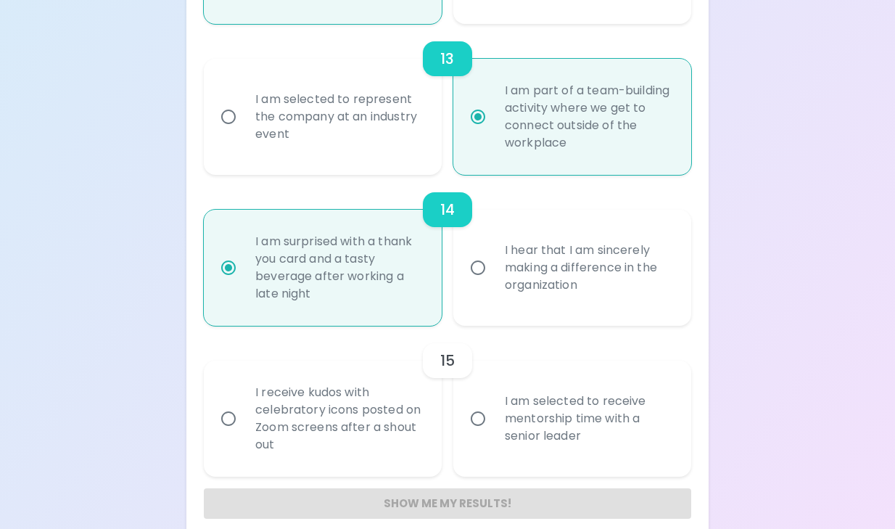
click at [496, 462] on div "I am selected to receive mentorship time with a senior leader" at bounding box center [588, 418] width 190 height 87
click at [493, 434] on input "I am selected to receive mentorship time with a senior leader" at bounding box center [478, 418] width 30 height 30
radio input "false"
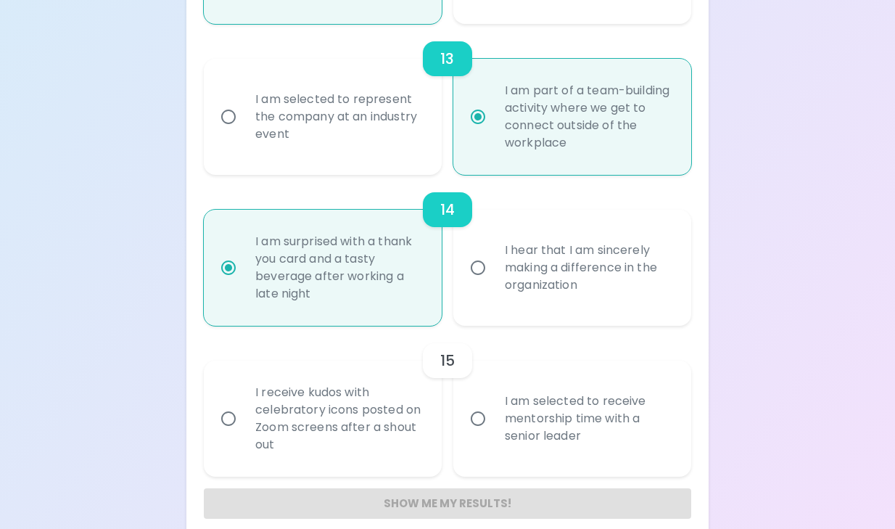
radio input "false"
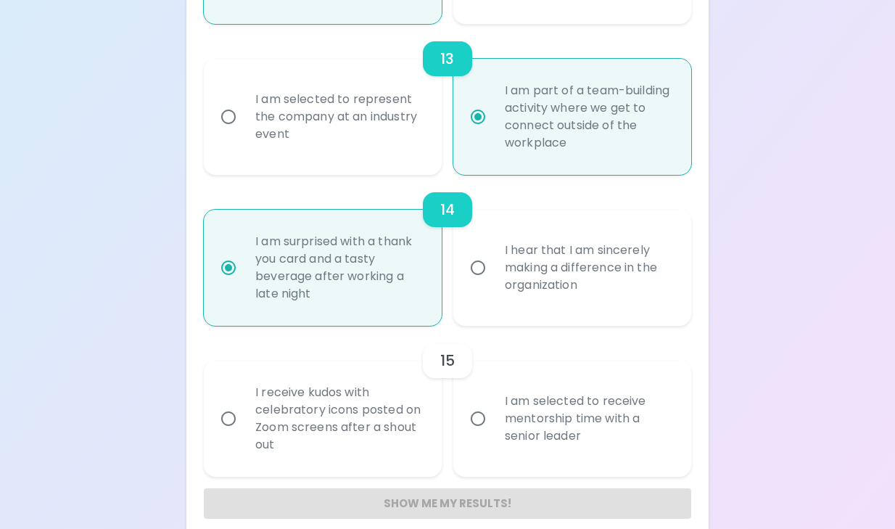
radio input "false"
radio input "true"
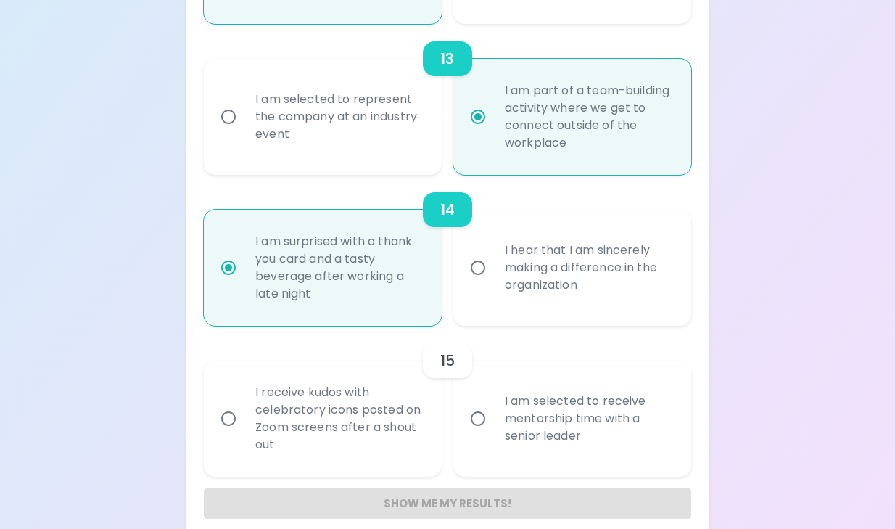
radio input "false"
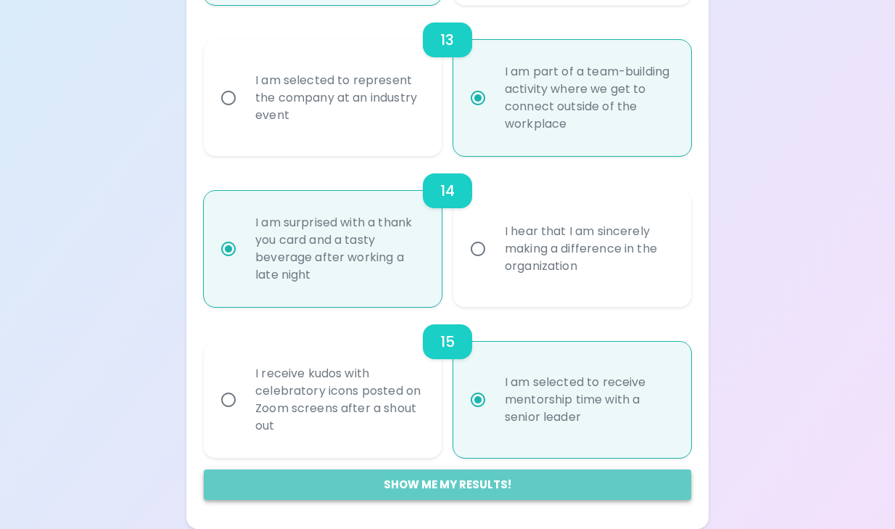
click at [488, 485] on button "Show me my results!" at bounding box center [448, 484] width 488 height 30
radio input "false"
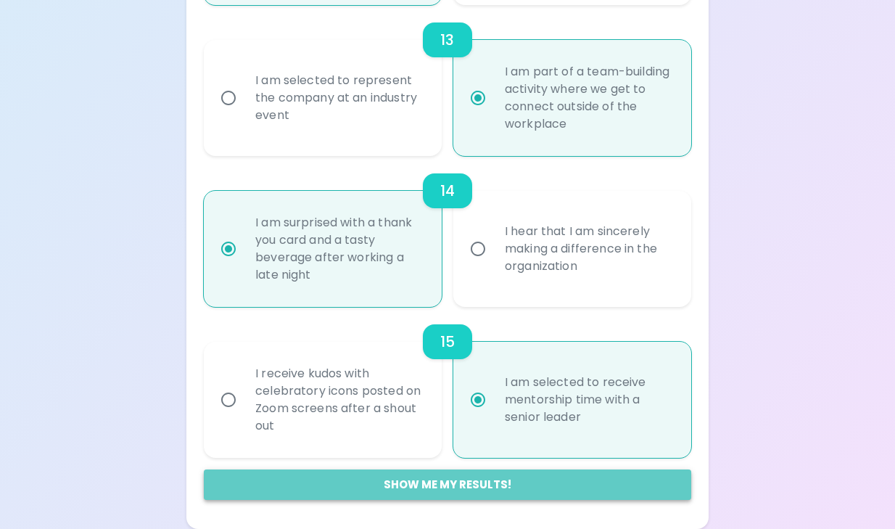
radio input "false"
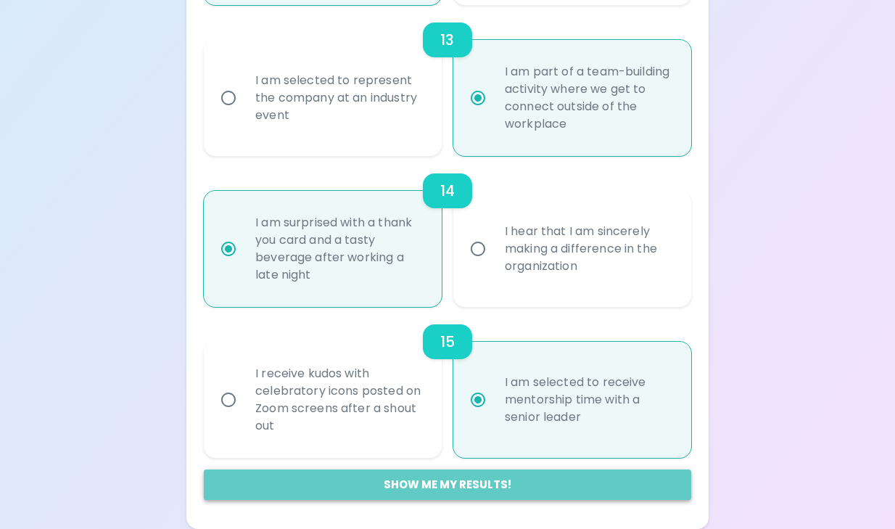
radio input "false"
radio input "true"
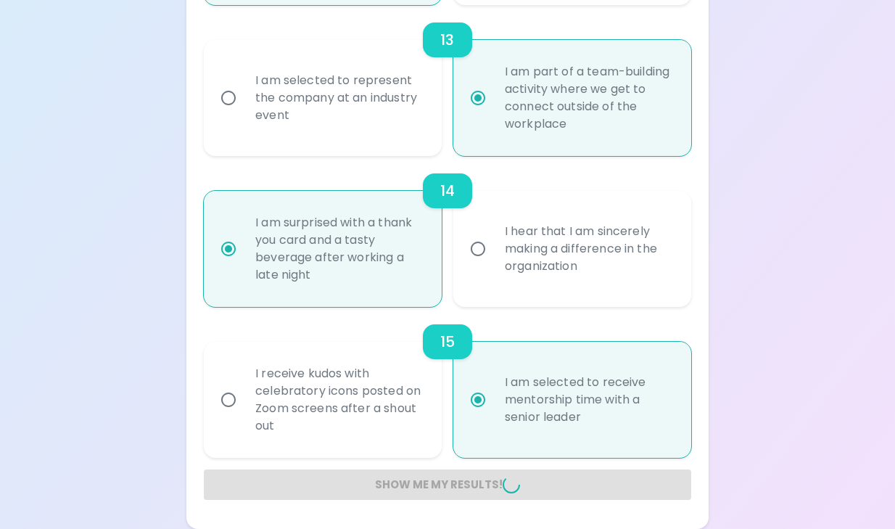
radio input "false"
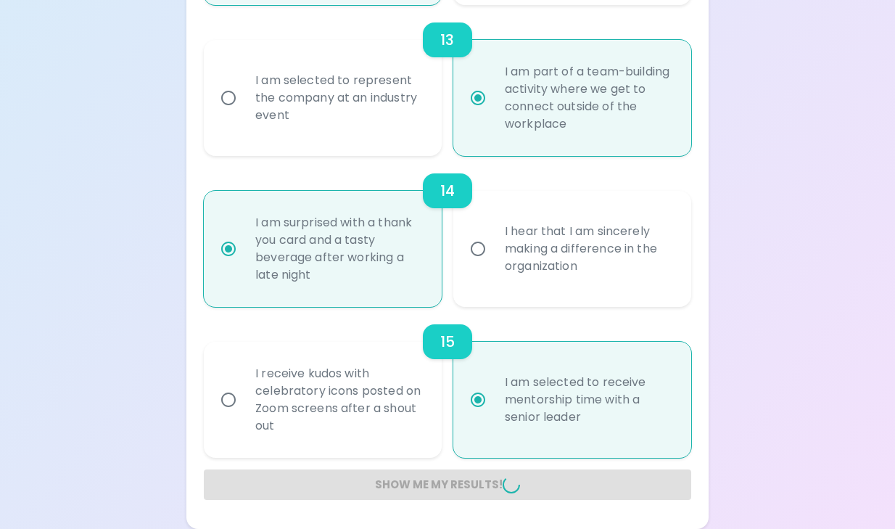
radio input "false"
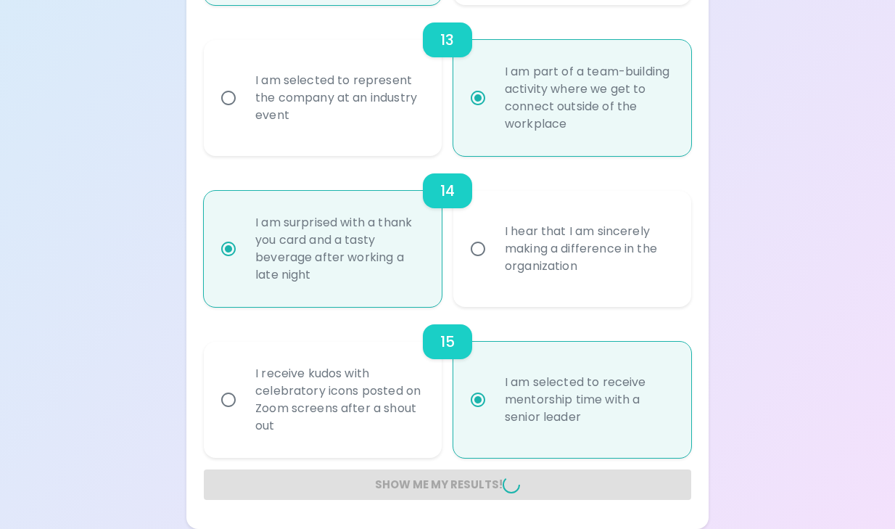
radio input "false"
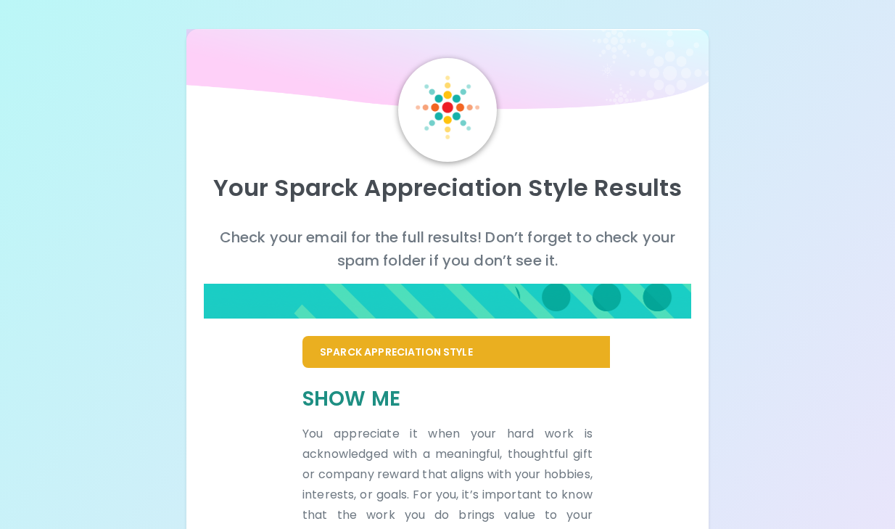
scroll to position [0, 0]
